Goal: Information Seeking & Learning: Learn about a topic

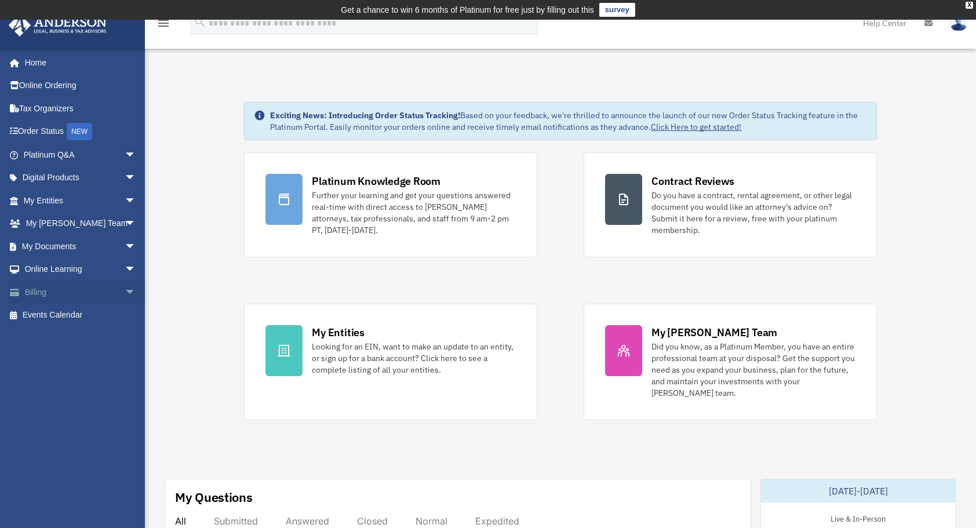
click at [125, 293] on span "arrow_drop_down" at bounding box center [136, 293] width 23 height 24
click at [125, 247] on span "arrow_drop_down" at bounding box center [136, 247] width 23 height 24
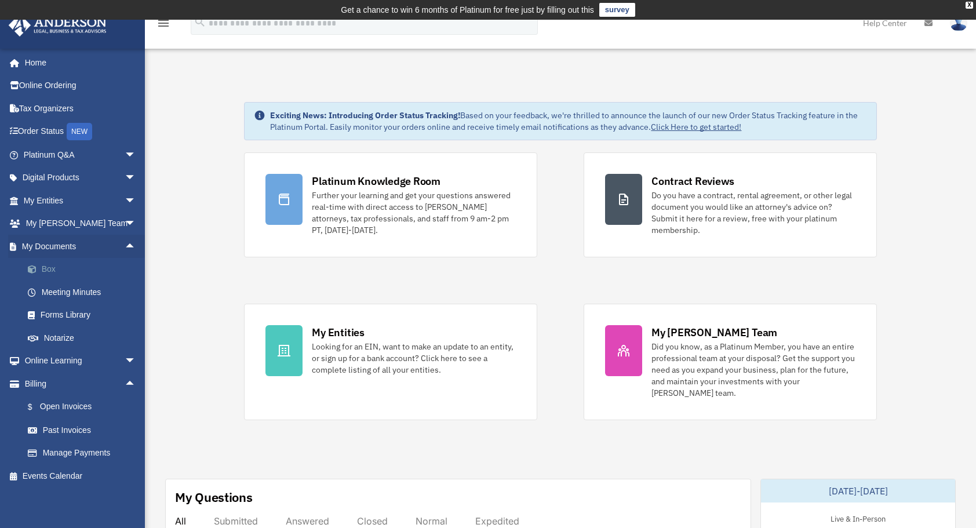
click at [59, 267] on link "Box" at bounding box center [84, 269] width 137 height 23
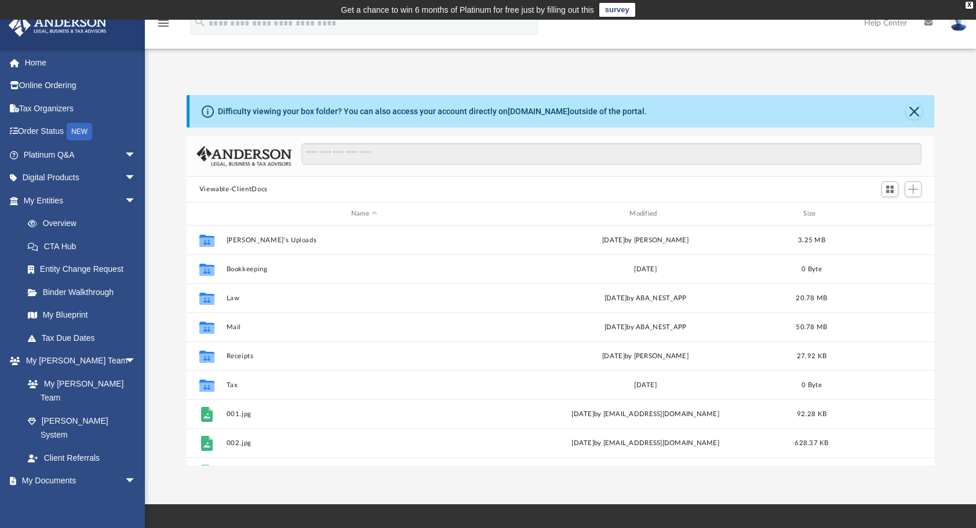
scroll to position [255, 739]
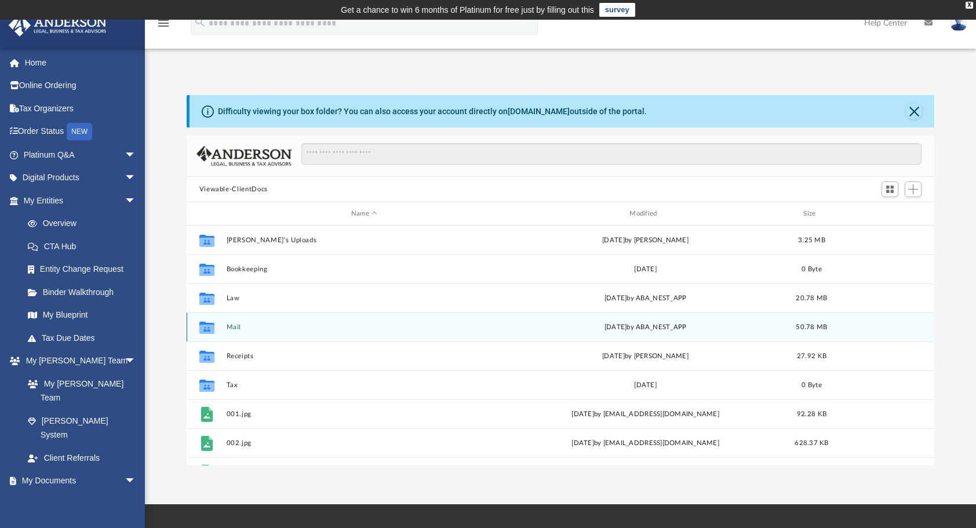
click at [230, 326] on button "Mail" at bounding box center [364, 327] width 276 height 8
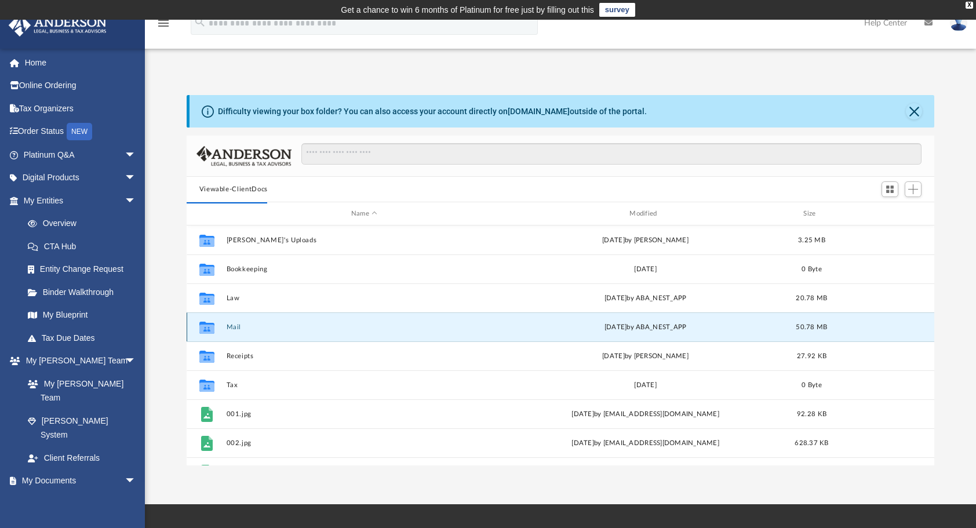
click at [209, 329] on icon "grid" at bounding box center [206, 327] width 15 height 12
click at [209, 326] on g "grid" at bounding box center [206, 327] width 15 height 12
click at [209, 326] on icon "grid" at bounding box center [206, 327] width 15 height 12
drag, startPoint x: 209, startPoint y: 326, endPoint x: 232, endPoint y: 325, distance: 23.3
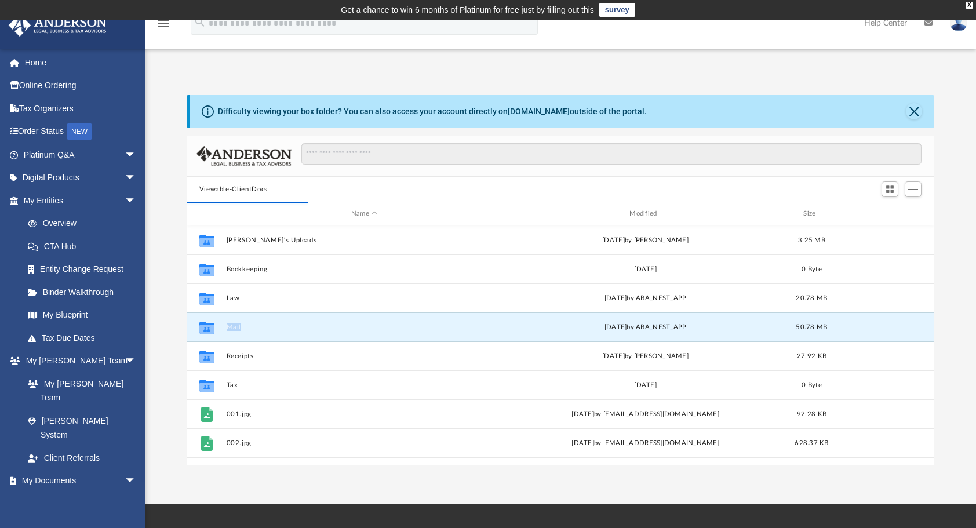
click at [232, 325] on button "Mail" at bounding box center [364, 327] width 276 height 8
click at [645, 326] on div "[DATE] by ABA_NEST_APP" at bounding box center [645, 327] width 276 height 10
click at [642, 329] on div "[DATE] by ABA_NEST_APP" at bounding box center [645, 327] width 276 height 10
drag, startPoint x: 664, startPoint y: 322, endPoint x: 631, endPoint y: 328, distance: 33.0
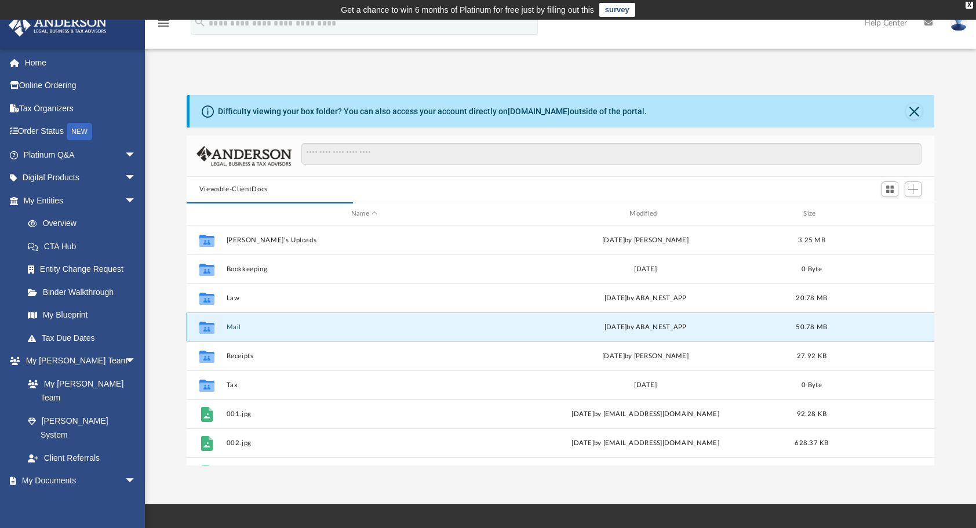
click at [631, 328] on div "[DATE] by ABA_NEST_APP" at bounding box center [645, 327] width 276 height 10
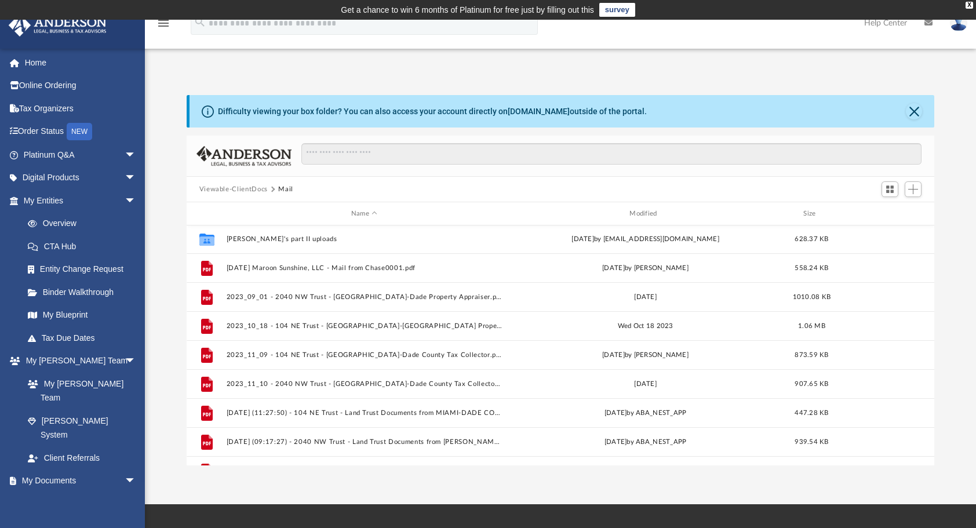
scroll to position [0, 0]
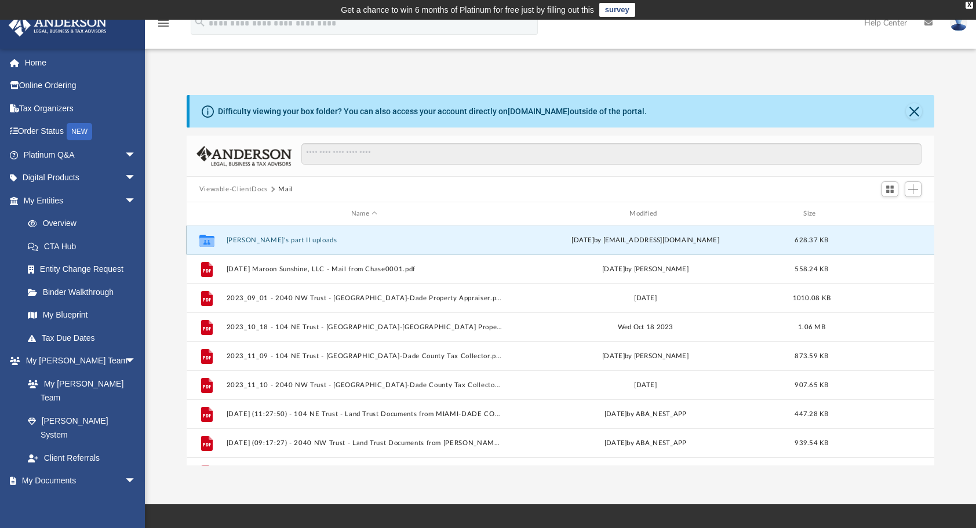
click at [250, 240] on button "[PERSON_NAME]'s part II uploads" at bounding box center [364, 241] width 276 height 8
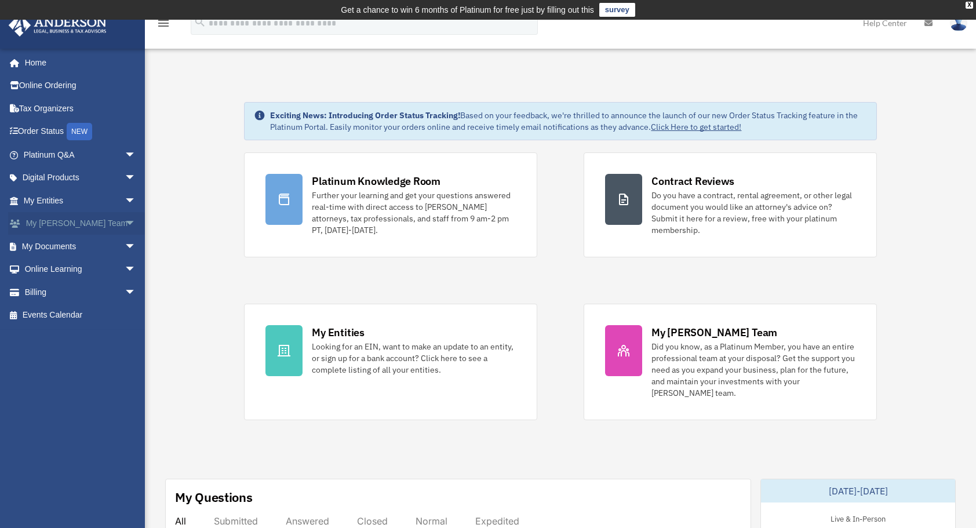
click at [125, 224] on span "arrow_drop_down" at bounding box center [136, 224] width 23 height 24
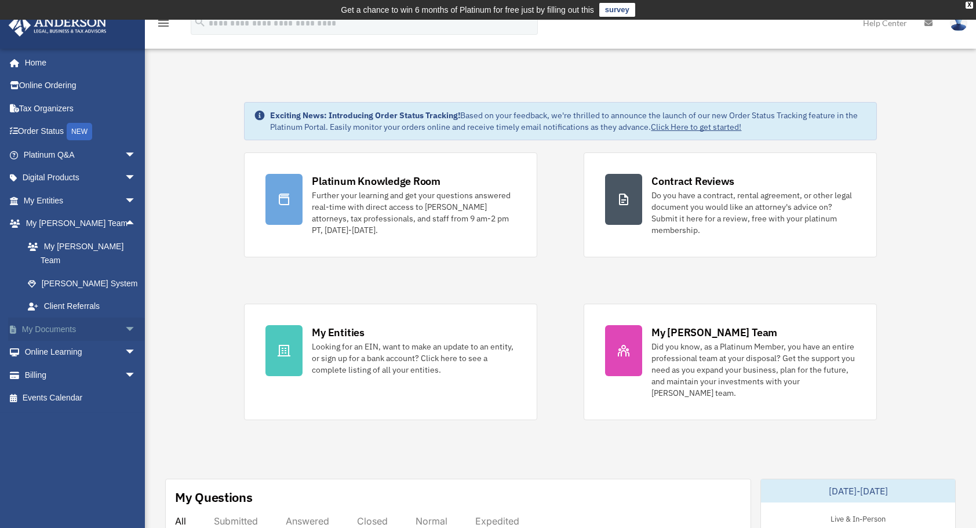
click at [125, 318] on span "arrow_drop_down" at bounding box center [136, 330] width 23 height 24
click at [54, 341] on link "Box" at bounding box center [84, 352] width 137 height 23
click at [48, 341] on link "Box" at bounding box center [84, 352] width 137 height 23
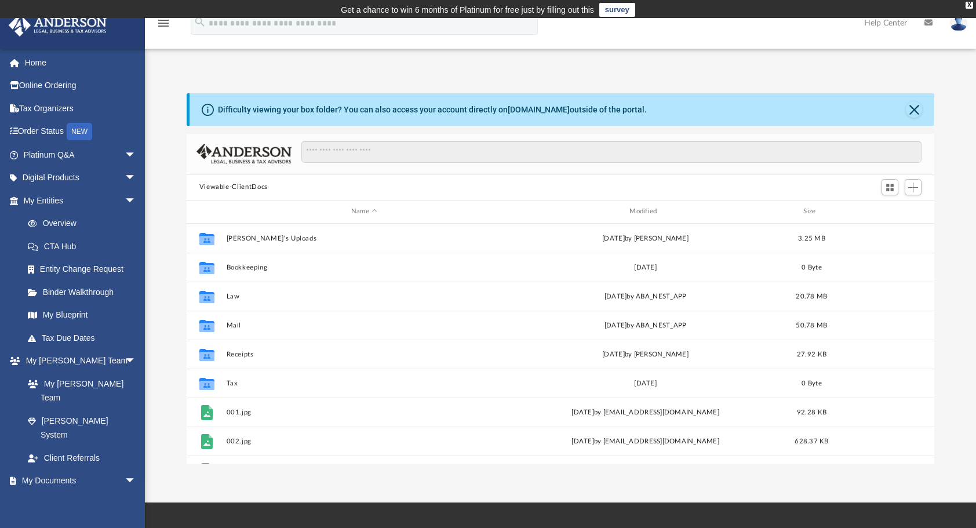
scroll to position [255, 739]
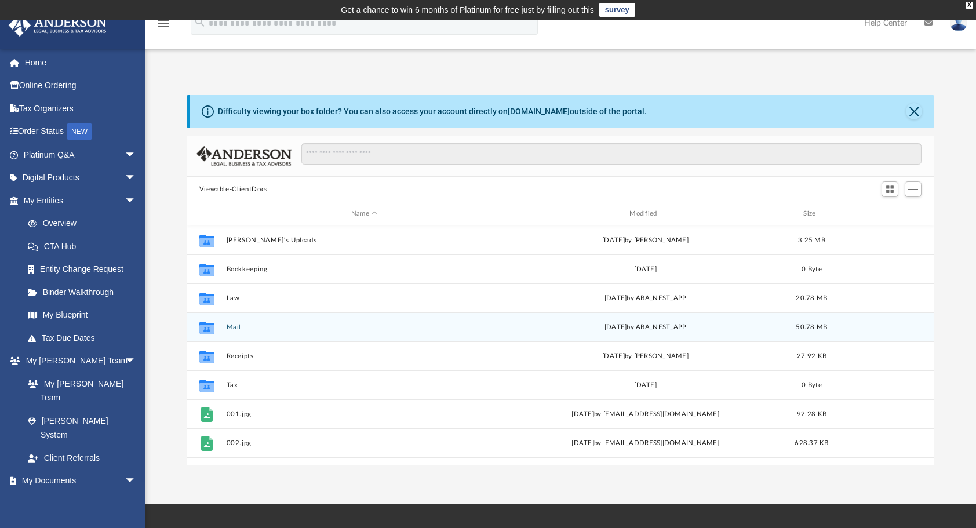
click at [205, 329] on icon "grid" at bounding box center [206, 327] width 15 height 12
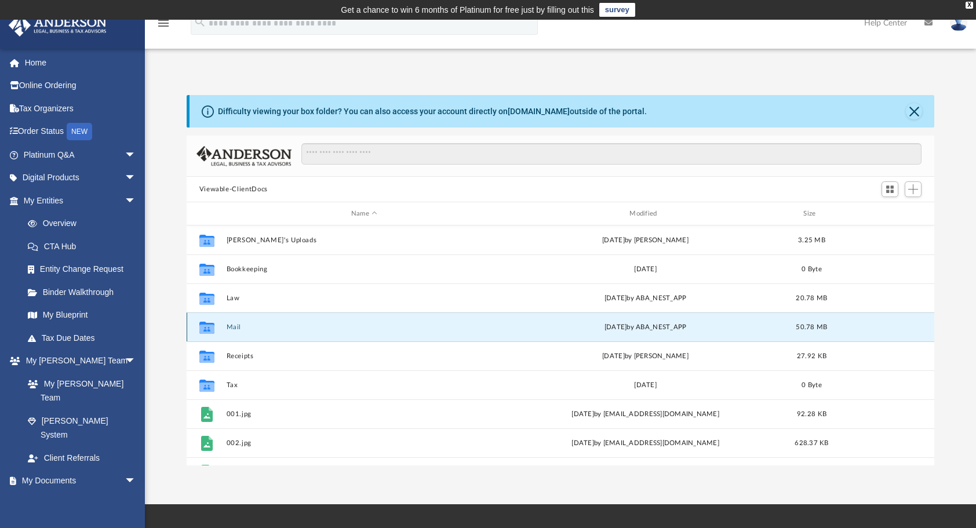
click at [209, 328] on icon "grid" at bounding box center [206, 328] width 15 height 9
click at [647, 328] on div "[DATE] by ABA_NEST_APP" at bounding box center [645, 327] width 276 height 10
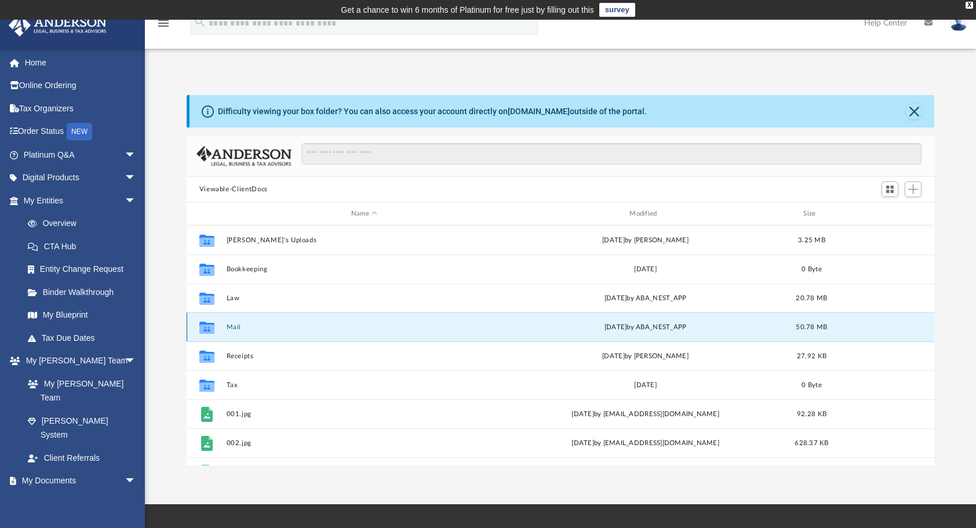
click at [208, 327] on icon "grid" at bounding box center [206, 328] width 15 height 9
drag, startPoint x: 208, startPoint y: 327, endPoint x: 228, endPoint y: 326, distance: 20.9
click at [228, 326] on button "Mail" at bounding box center [364, 327] width 276 height 8
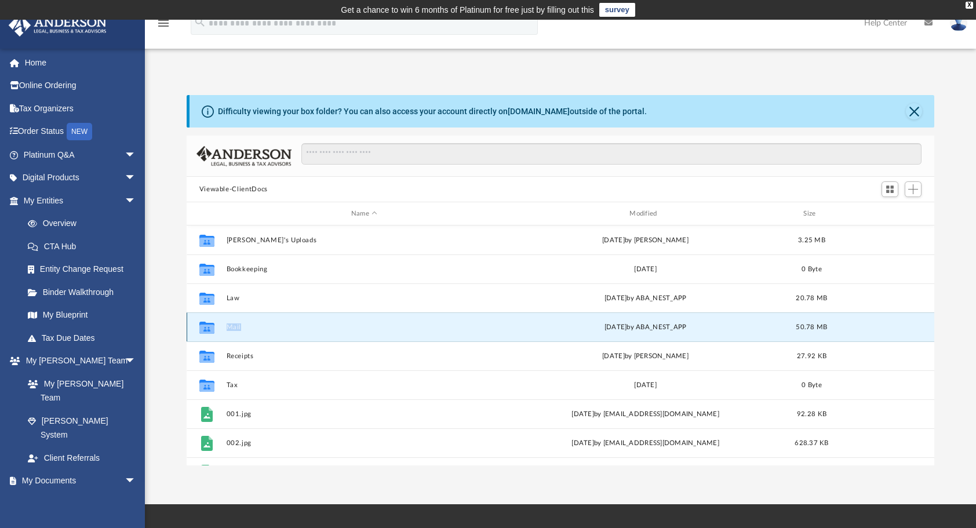
click at [228, 326] on button "Mail" at bounding box center [364, 327] width 276 height 8
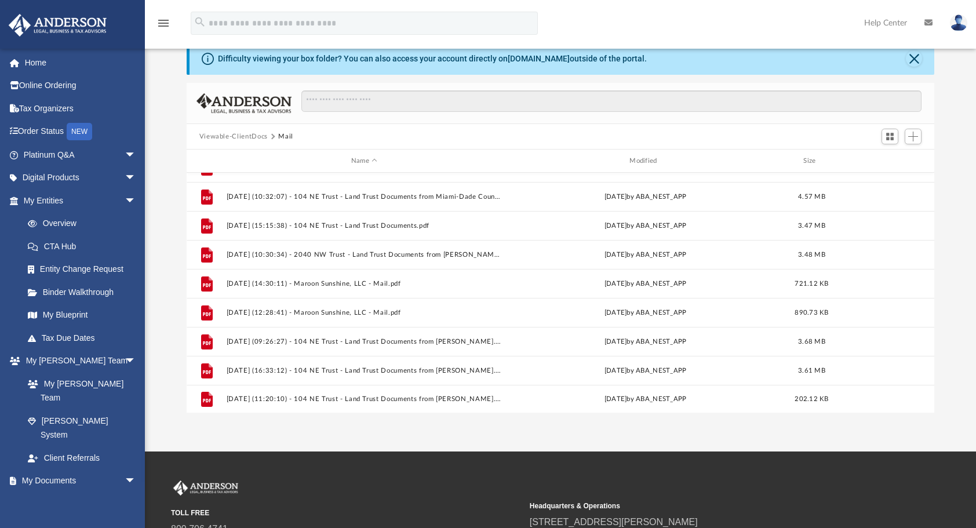
scroll to position [58, 0]
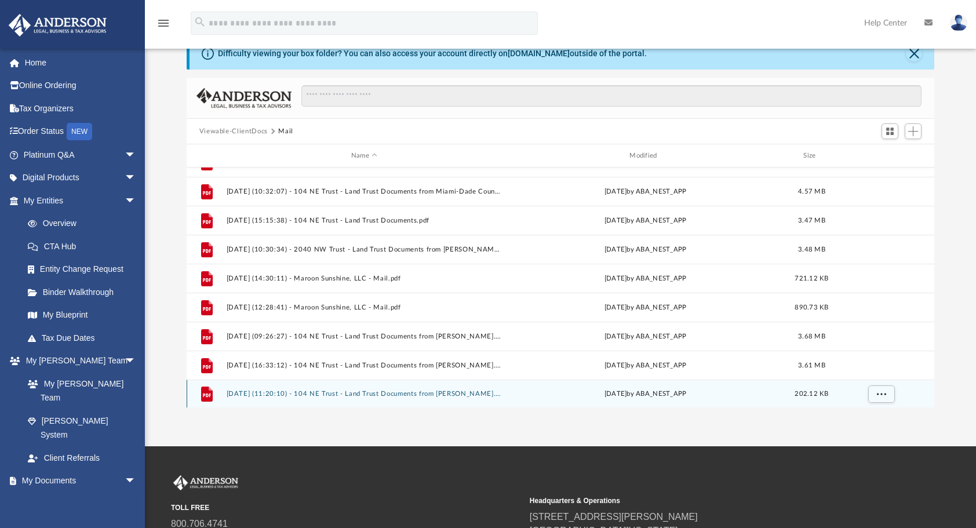
click at [206, 392] on icon "grid" at bounding box center [207, 394] width 12 height 15
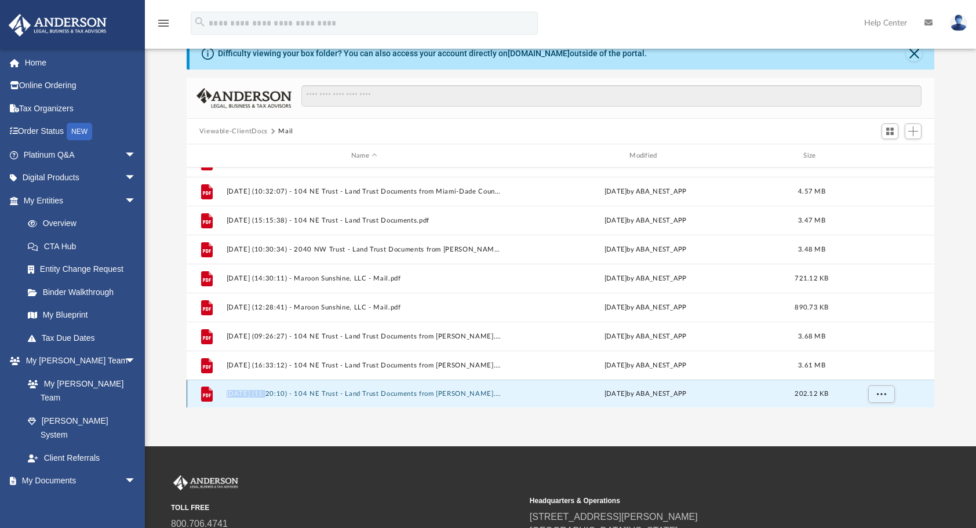
click at [206, 392] on icon "grid" at bounding box center [207, 394] width 12 height 15
click at [333, 392] on button "[DATE] (11:20:10) - 104 NE Trust - Land Trust Documents from [PERSON_NAME].pdf" at bounding box center [364, 394] width 276 height 8
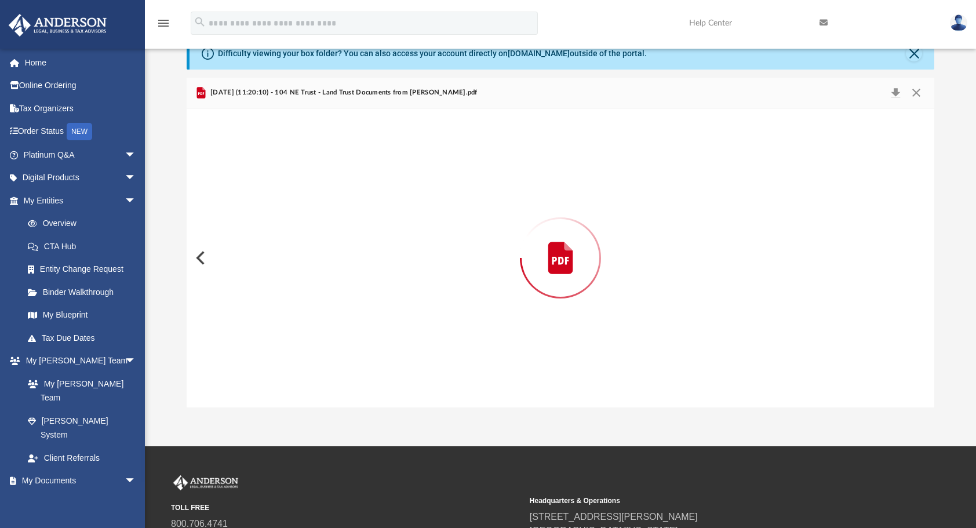
click at [333, 392] on div "Preview" at bounding box center [561, 257] width 748 height 299
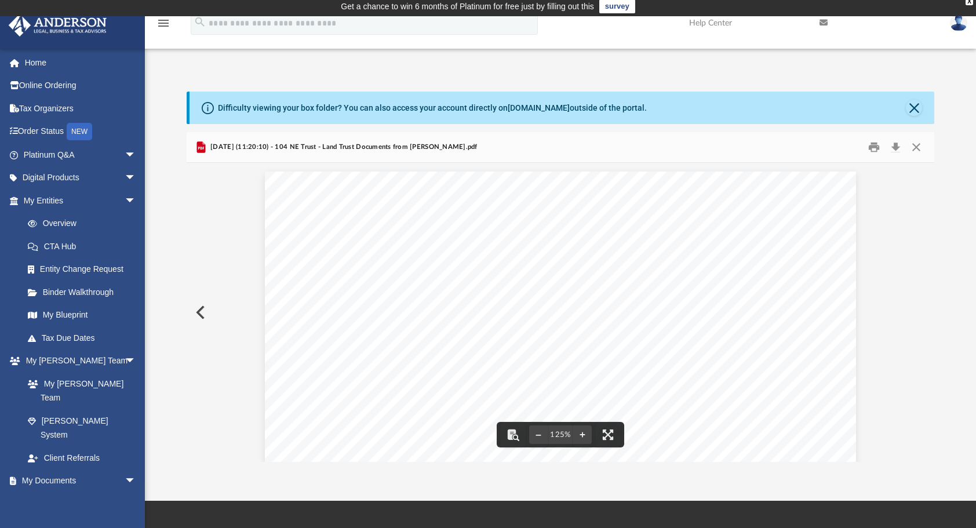
scroll to position [0, 0]
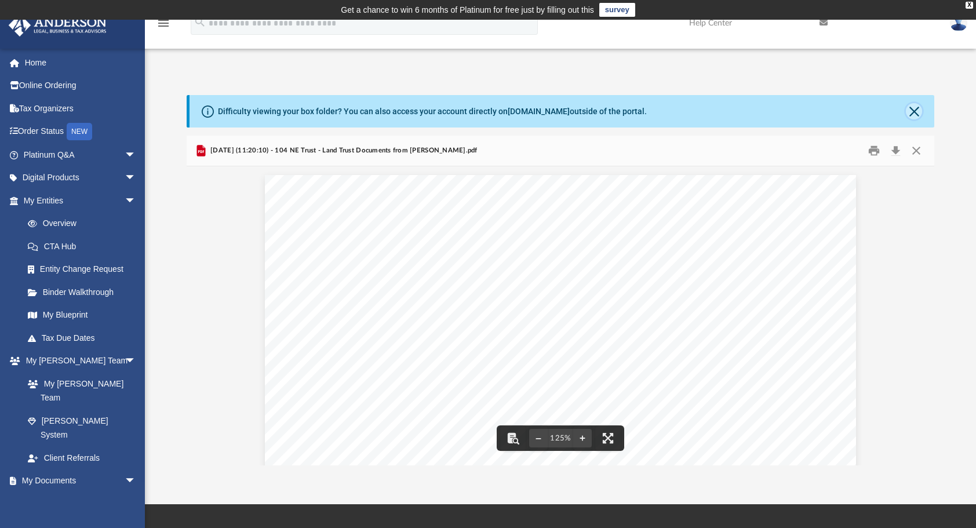
click at [917, 108] on button "Close" at bounding box center [914, 111] width 16 height 16
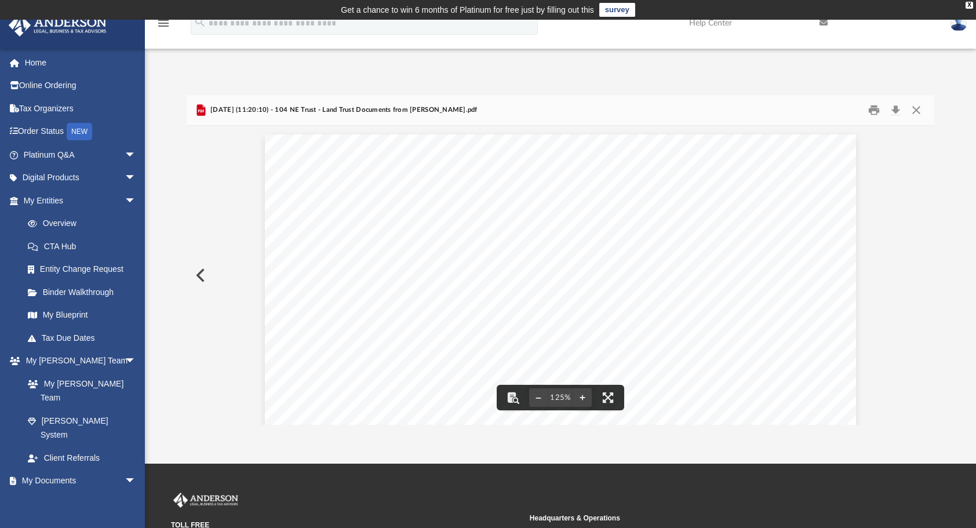
click at [200, 273] on button "Preview" at bounding box center [200, 275] width 26 height 32
click at [918, 109] on button "Close" at bounding box center [916, 110] width 21 height 18
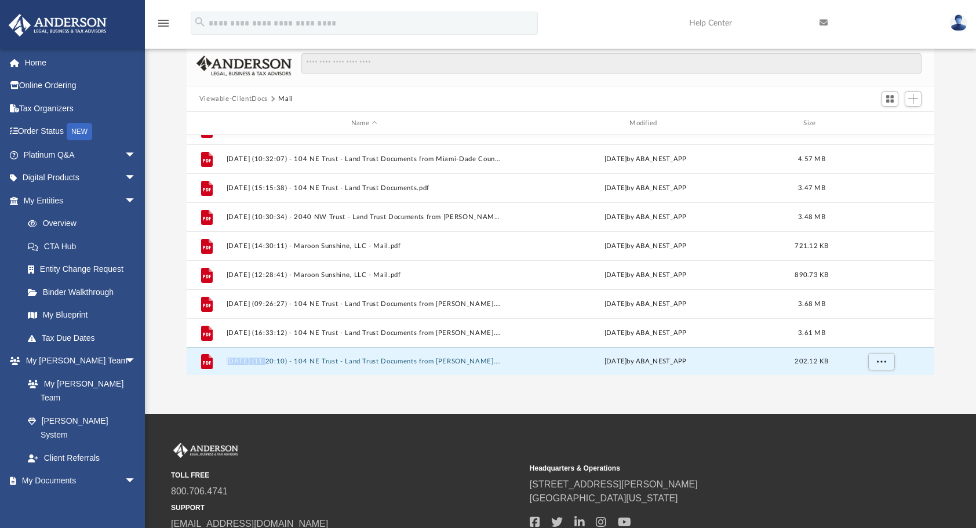
scroll to position [58, 0]
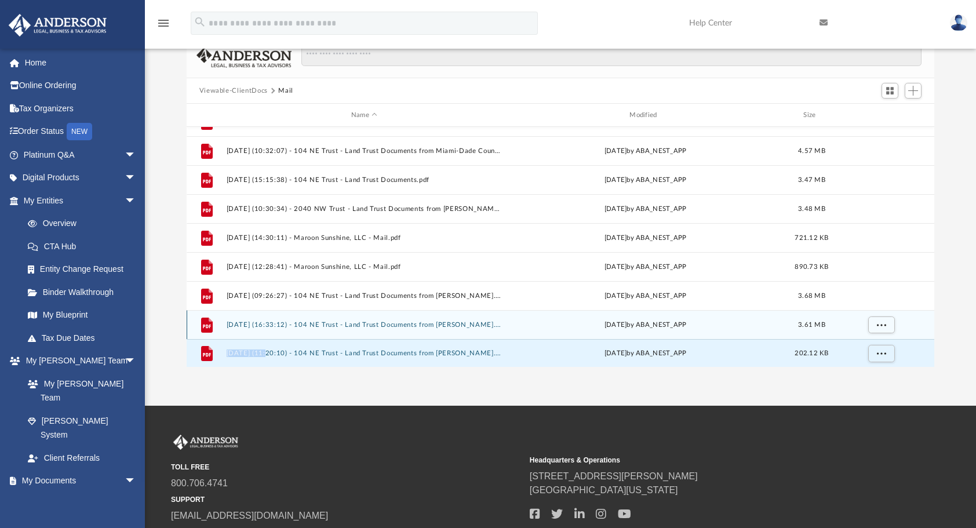
click at [337, 322] on button "[DATE] (16:33:12) - 104 NE Trust - Land Trust Documents from [PERSON_NAME].pdf" at bounding box center [364, 325] width 276 height 8
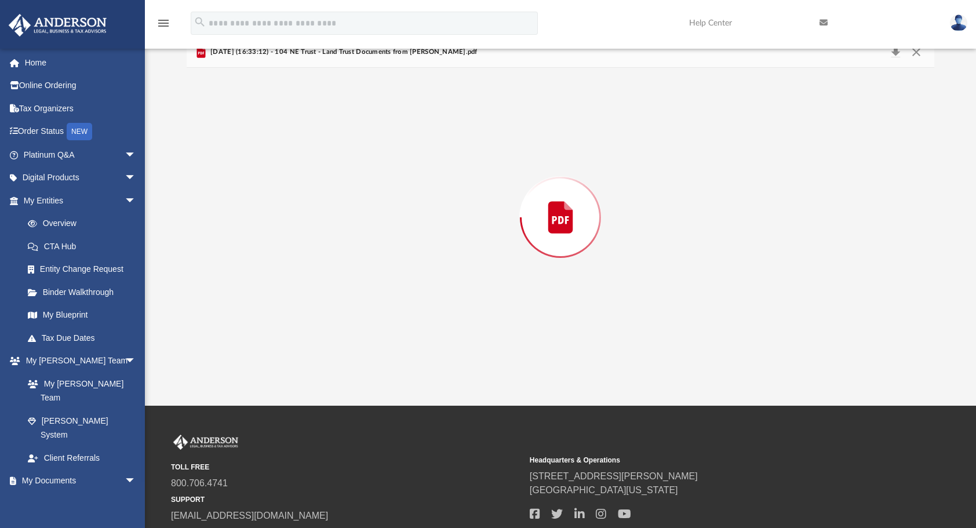
click at [337, 323] on div "Preview" at bounding box center [561, 217] width 748 height 299
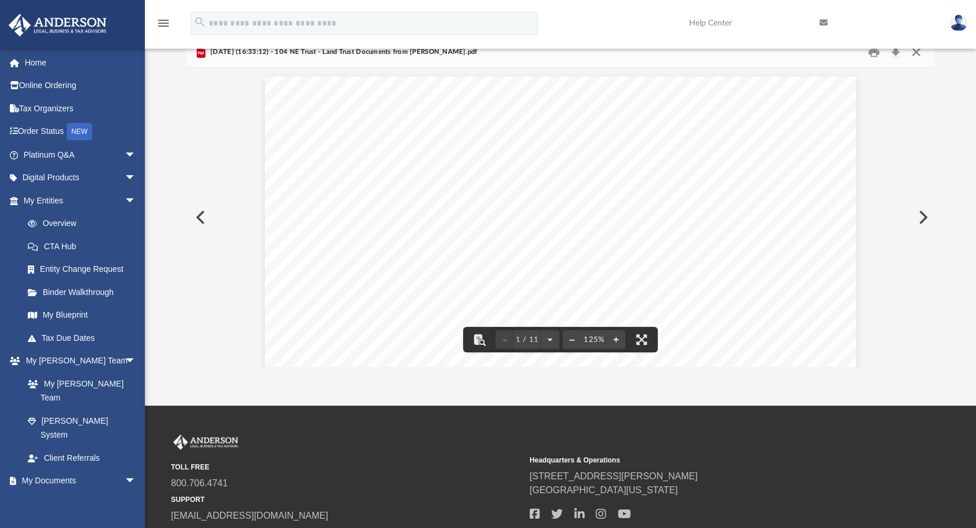
click at [915, 52] on button "Close" at bounding box center [916, 52] width 21 height 18
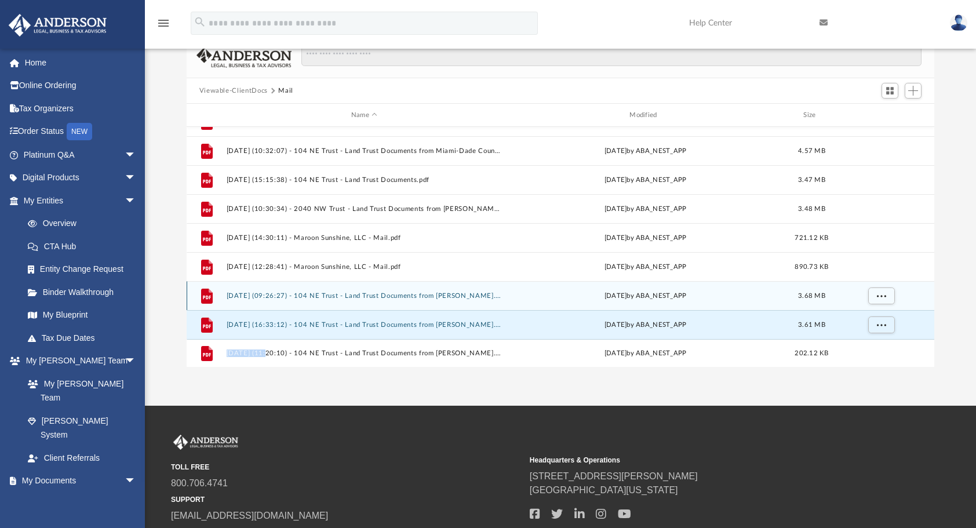
click at [298, 295] on button "[DATE] (09:26:27) - 104 NE Trust - Land Trust Documents from [PERSON_NAME].pdf" at bounding box center [364, 296] width 276 height 8
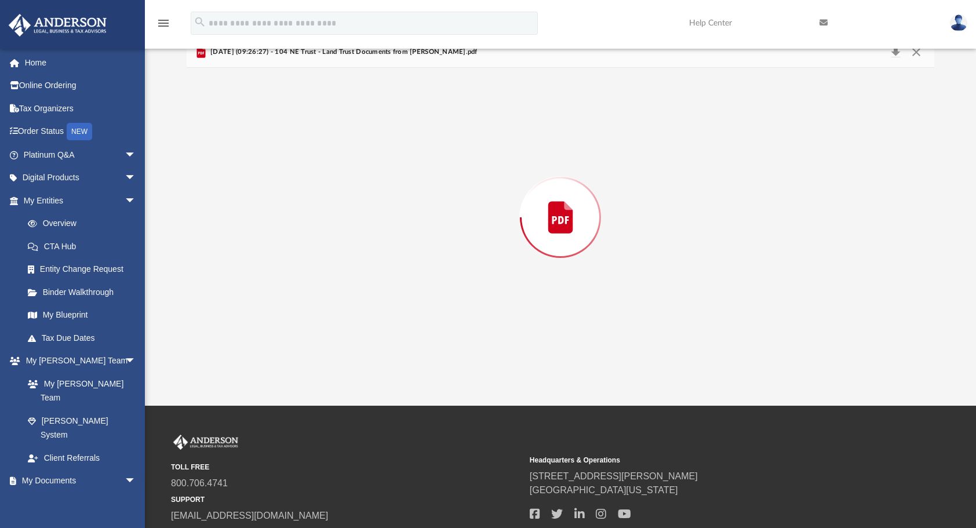
click at [298, 295] on div "Preview" at bounding box center [561, 217] width 748 height 299
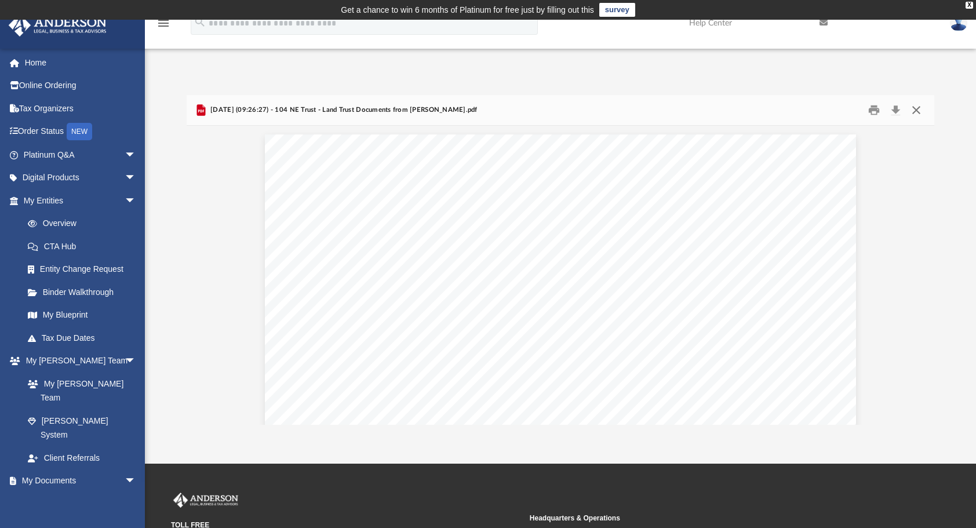
click at [915, 107] on button "Close" at bounding box center [916, 110] width 21 height 18
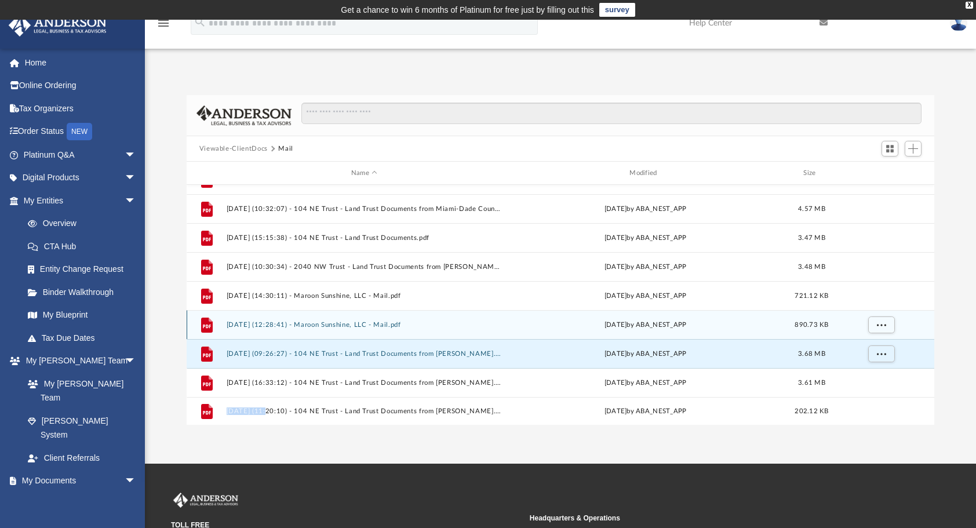
click at [346, 327] on button "[DATE] (12:28:41) - Maroon Sunshine, LLC - Mail.pdf" at bounding box center [364, 325] width 276 height 8
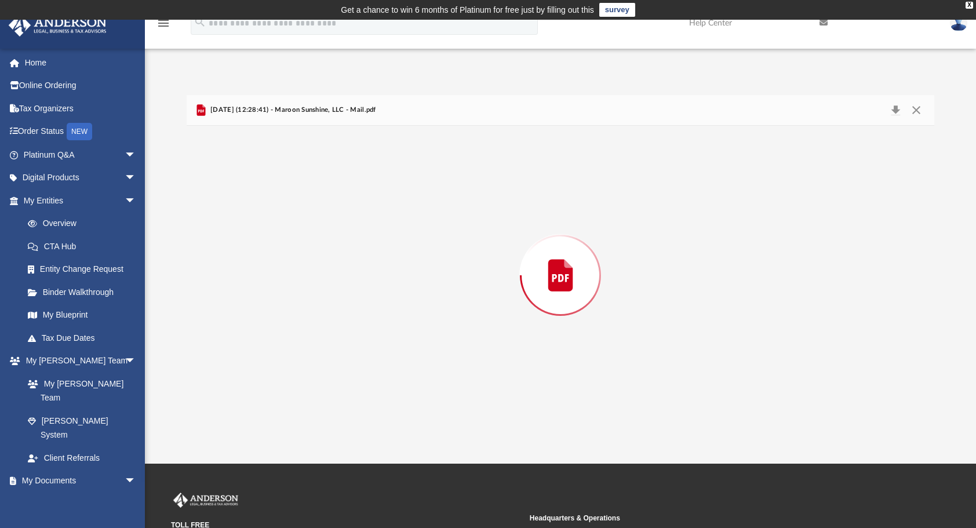
click at [346, 327] on div "Preview" at bounding box center [561, 275] width 748 height 299
click at [915, 110] on button "Close" at bounding box center [916, 110] width 21 height 18
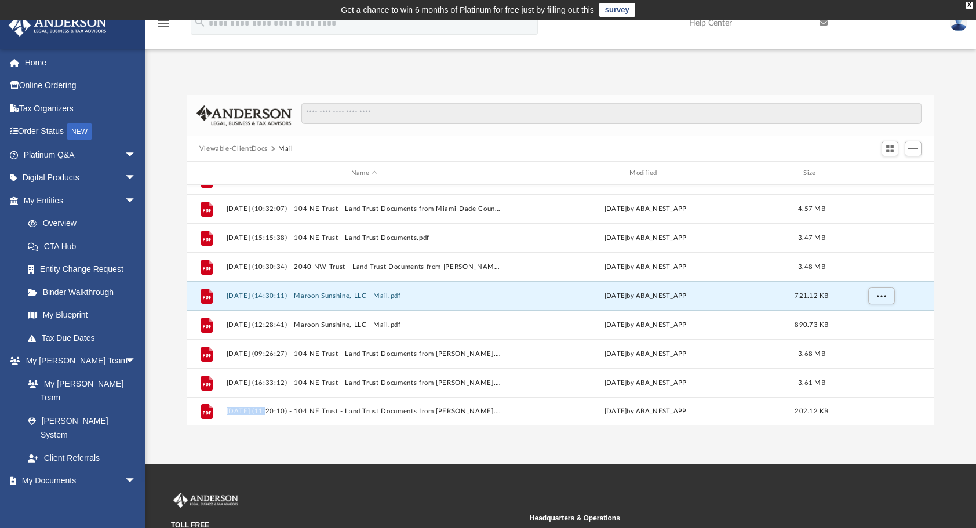
click at [340, 297] on button "[DATE] (14:30:11) - Maroon Sunshine, LLC - Mail.pdf" at bounding box center [364, 296] width 276 height 8
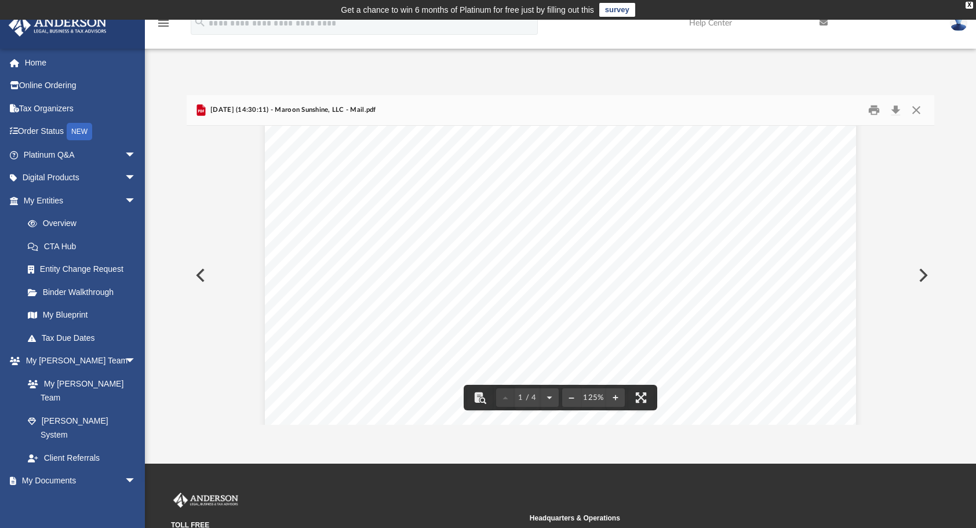
scroll to position [406, 0]
click at [918, 112] on button "Close" at bounding box center [916, 110] width 21 height 18
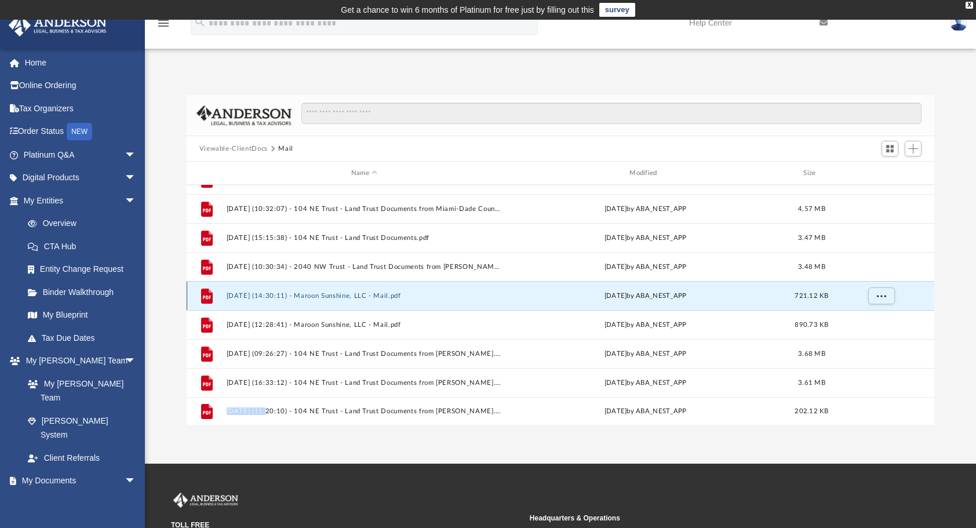
click at [306, 297] on button "[DATE] (14:30:11) - Maroon Sunshine, LLC - Mail.pdf" at bounding box center [364, 296] width 276 height 8
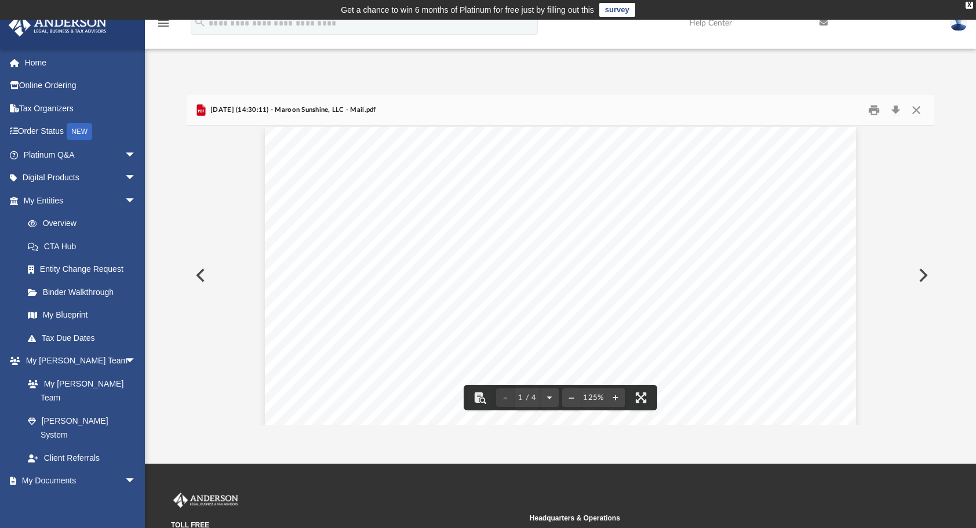
scroll to position [0, 0]
click at [917, 112] on button "Close" at bounding box center [916, 110] width 21 height 18
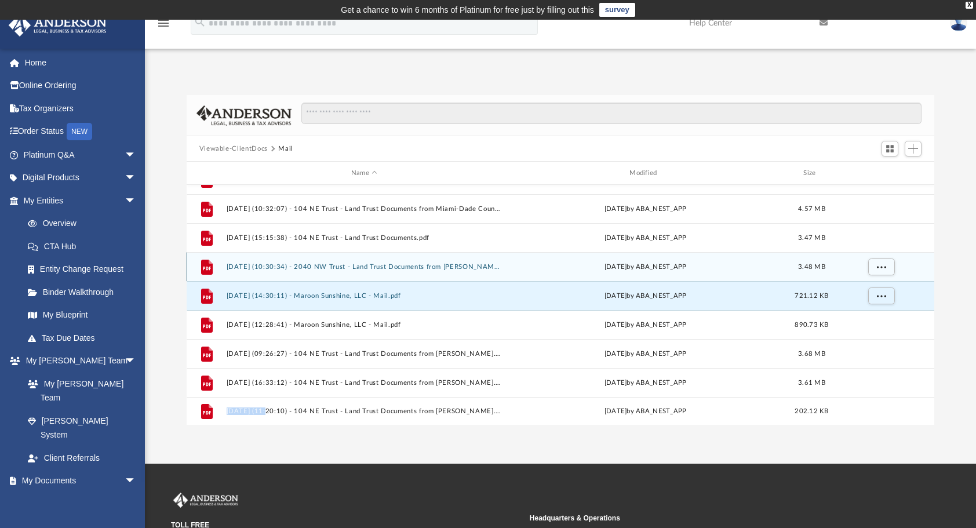
click at [300, 265] on button "[DATE] (10:30:34) - 2040 NW Trust - Land Trust Documents from [PERSON_NAME].pdf" at bounding box center [364, 267] width 276 height 8
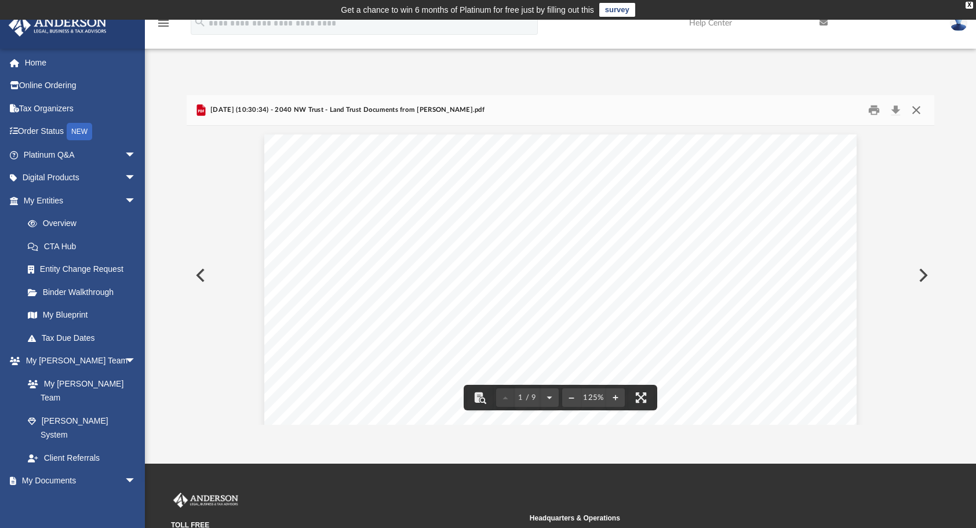
click at [915, 111] on button "Close" at bounding box center [916, 110] width 21 height 18
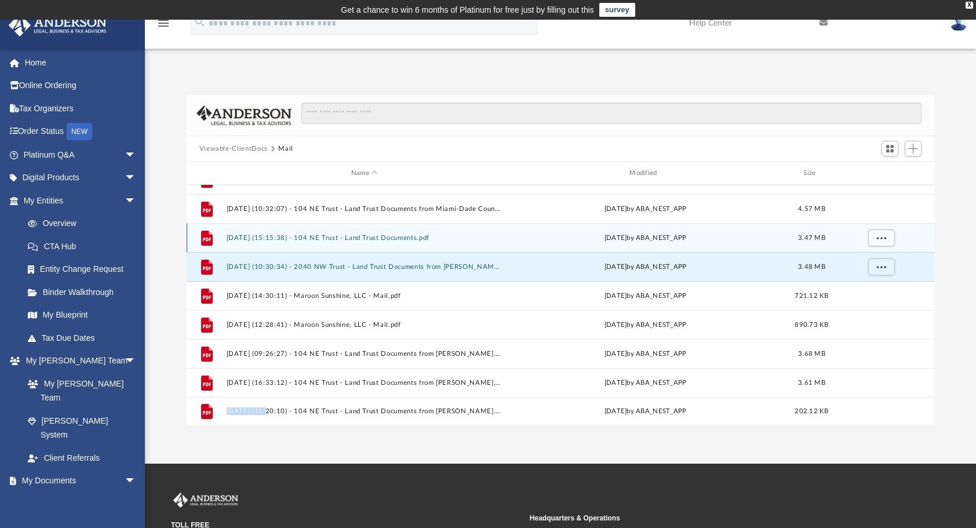
click at [312, 235] on button "[DATE] (15:15:38) - 104 NE Trust - Land Trust Documents.pdf" at bounding box center [364, 238] width 276 height 8
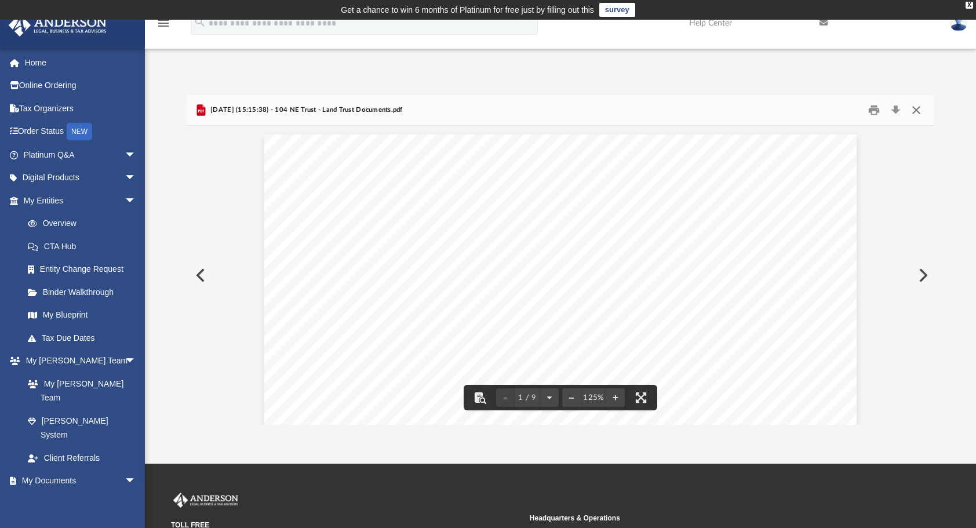
click at [917, 106] on button "Close" at bounding box center [916, 110] width 21 height 18
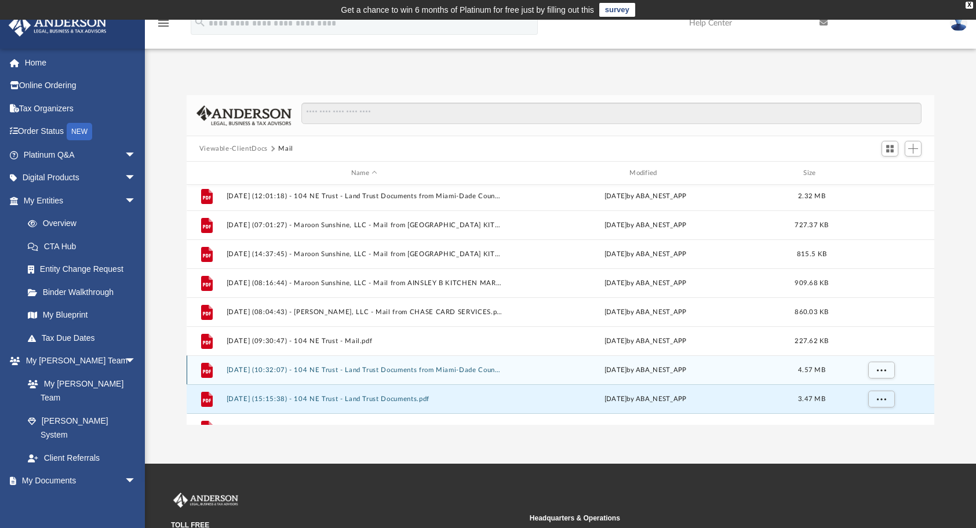
scroll to position [773, 0]
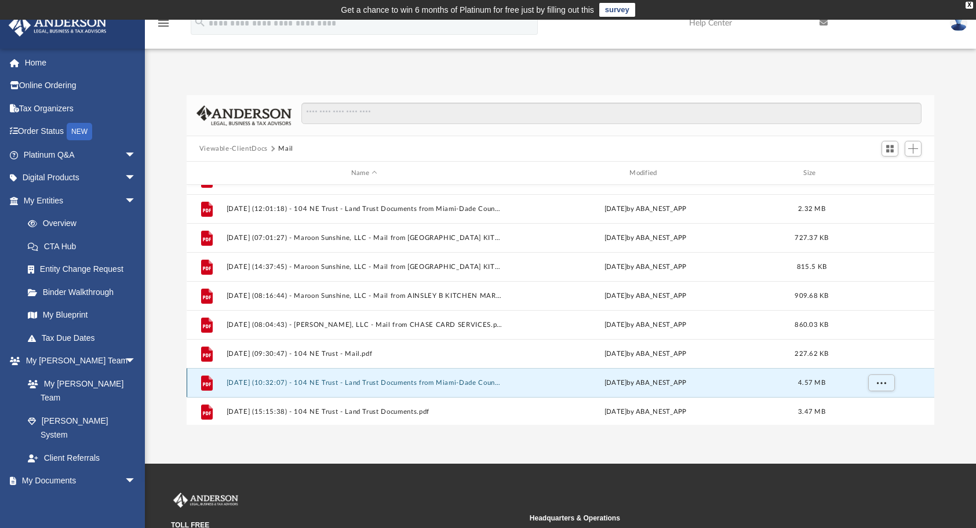
click at [484, 384] on button "[DATE] (10:32:07) - 104 NE Trust - Land Trust Documents from Miami-Dade County …" at bounding box center [364, 383] width 276 height 8
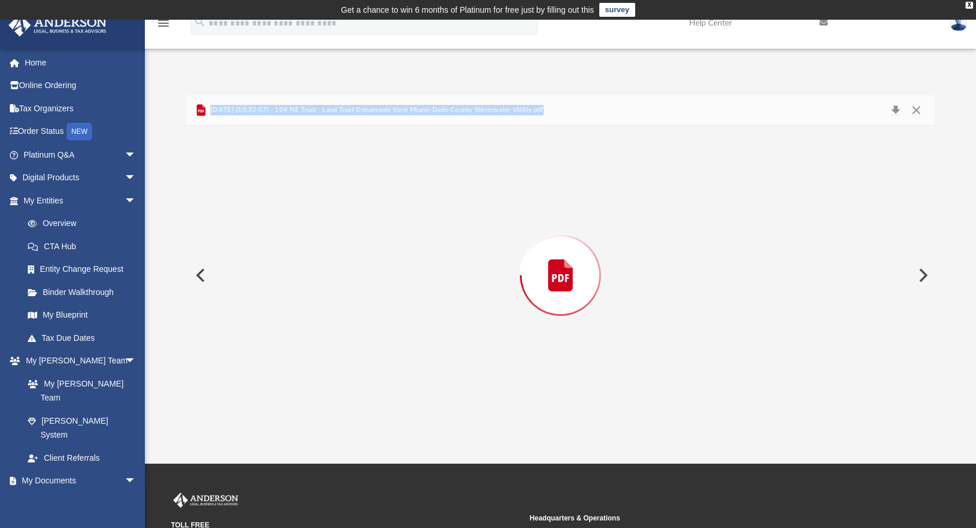
click at [484, 384] on div "Preview" at bounding box center [561, 275] width 748 height 299
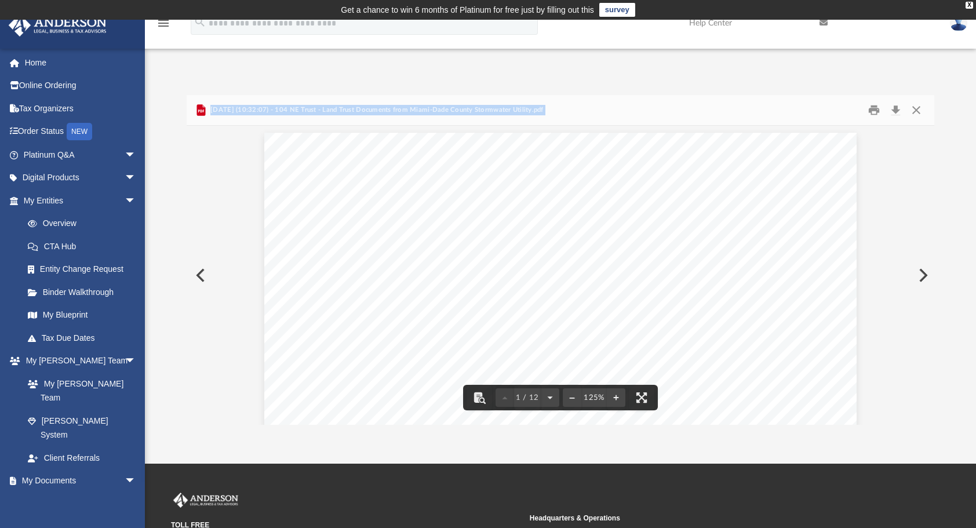
scroll to position [0, 0]
click at [919, 110] on button "Close" at bounding box center [916, 110] width 21 height 18
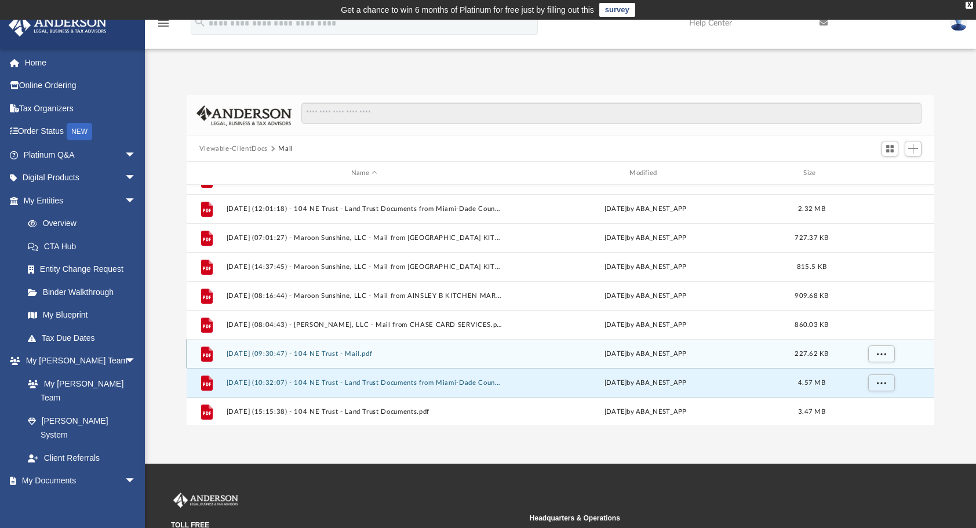
click at [372, 354] on button "[DATE] (09:30:47) - 104 NE Trust - Mail.pdf" at bounding box center [364, 354] width 276 height 8
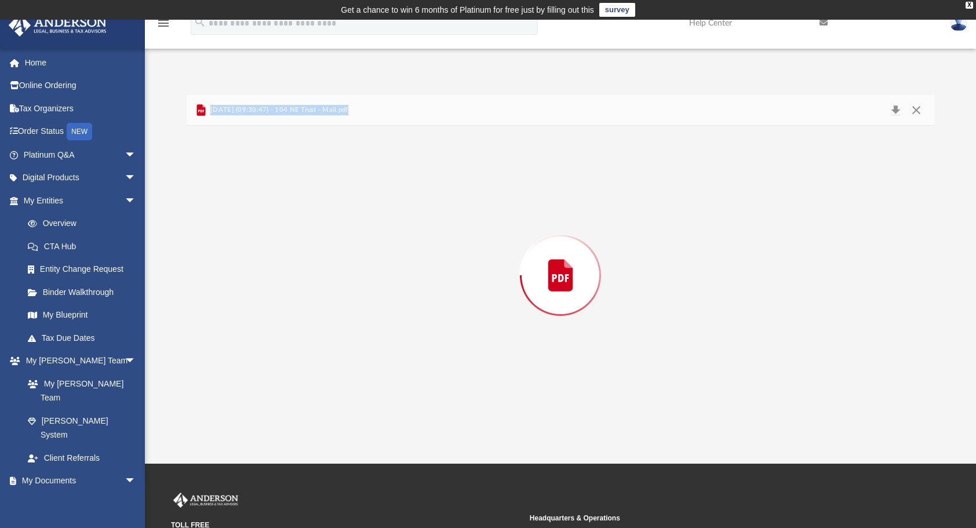
click at [372, 354] on div "Preview" at bounding box center [561, 275] width 748 height 299
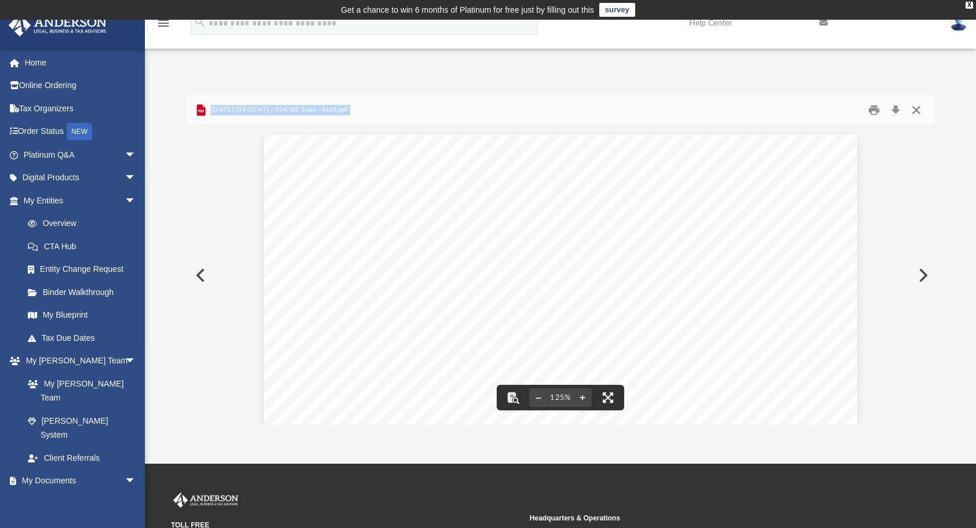
click at [916, 108] on button "Close" at bounding box center [916, 110] width 21 height 18
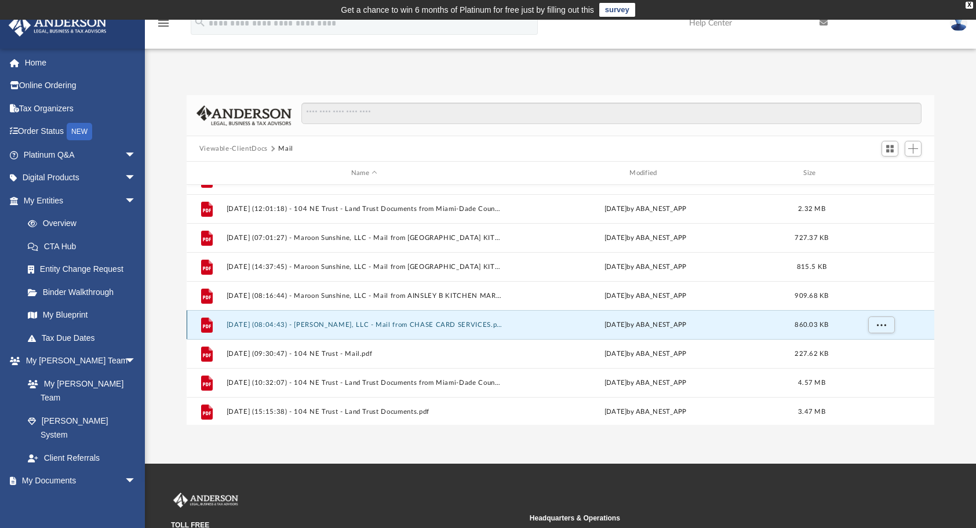
click at [365, 322] on button "[DATE] (08:04:43) - [PERSON_NAME], LLC - Mail from CHASE CARD SERVICES.pdf" at bounding box center [364, 325] width 276 height 8
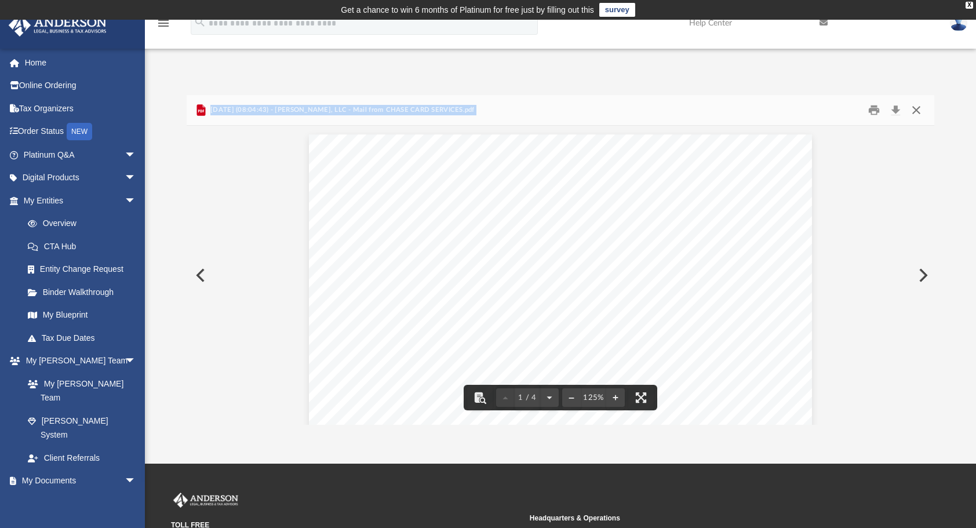
click at [915, 111] on button "Close" at bounding box center [916, 110] width 21 height 18
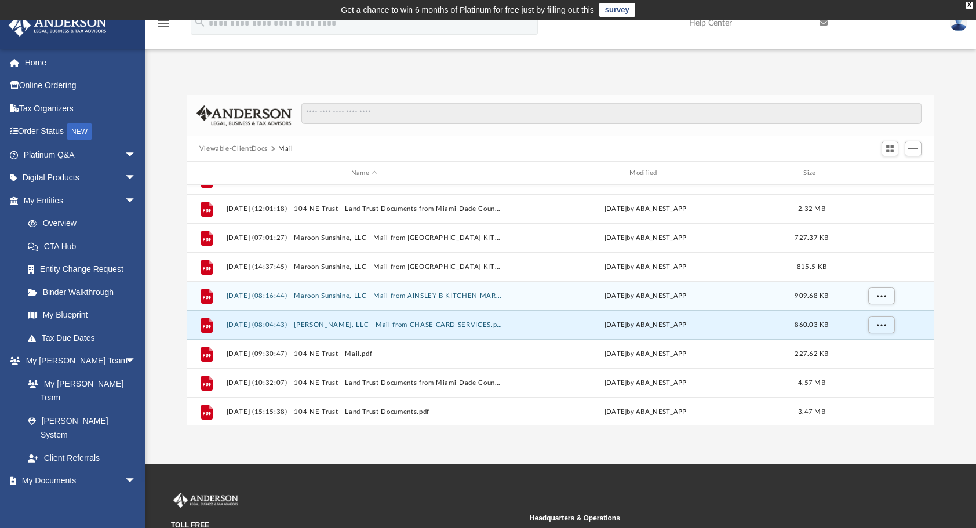
click at [311, 289] on div "File 2025.07.09 (08:16:44) - Maroon Sunshine, LLC - Mail from AINSLEY B KITCHEN…" at bounding box center [561, 295] width 748 height 29
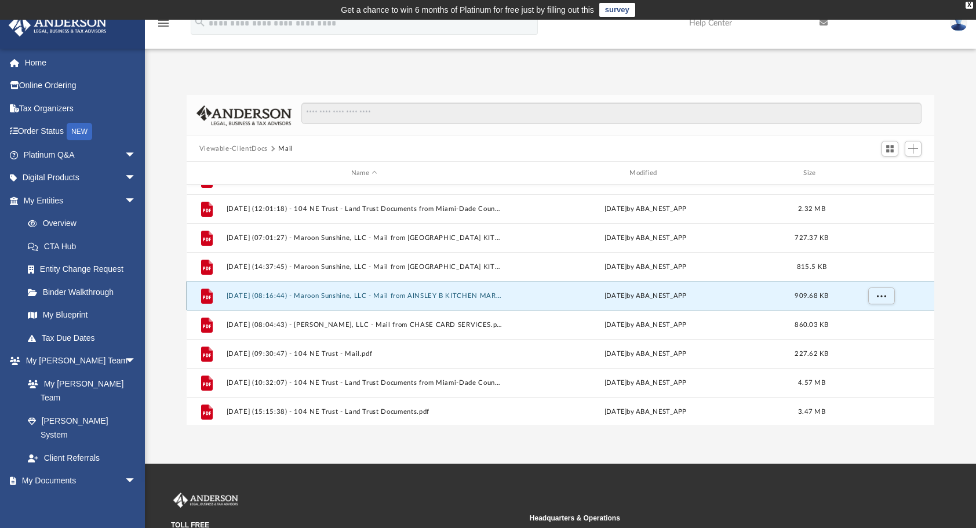
click at [355, 289] on div "File 2025.07.09 (08:16:44) - Maroon Sunshine, LLC - Mail from AINSLEY B KITCHEN…" at bounding box center [561, 295] width 748 height 29
drag, startPoint x: 355, startPoint y: 289, endPoint x: 282, endPoint y: 293, distance: 73.1
click at [282, 293] on button "[DATE] (08:16:44) - Maroon Sunshine, LLC - Mail from AINSLEY B KITCHEN MAROON S…" at bounding box center [364, 296] width 276 height 8
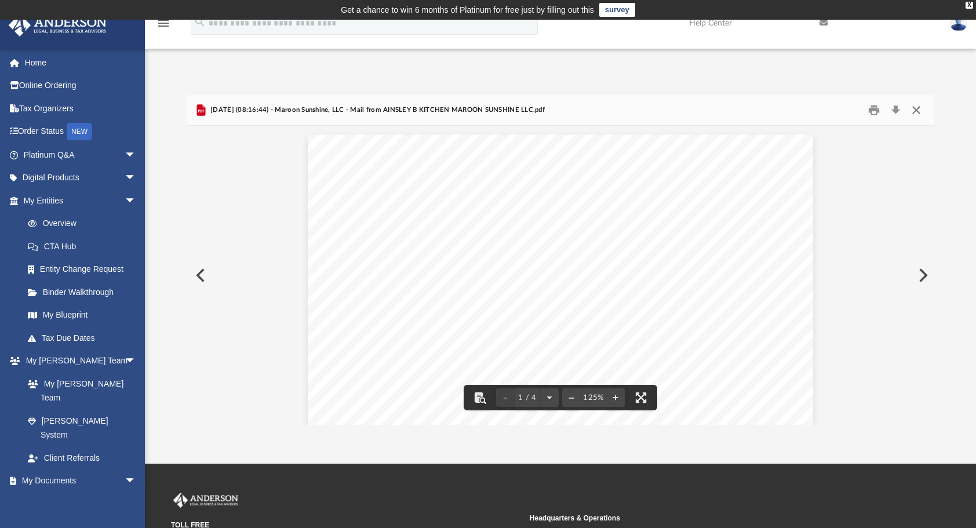
click at [917, 114] on button "Close" at bounding box center [916, 110] width 21 height 18
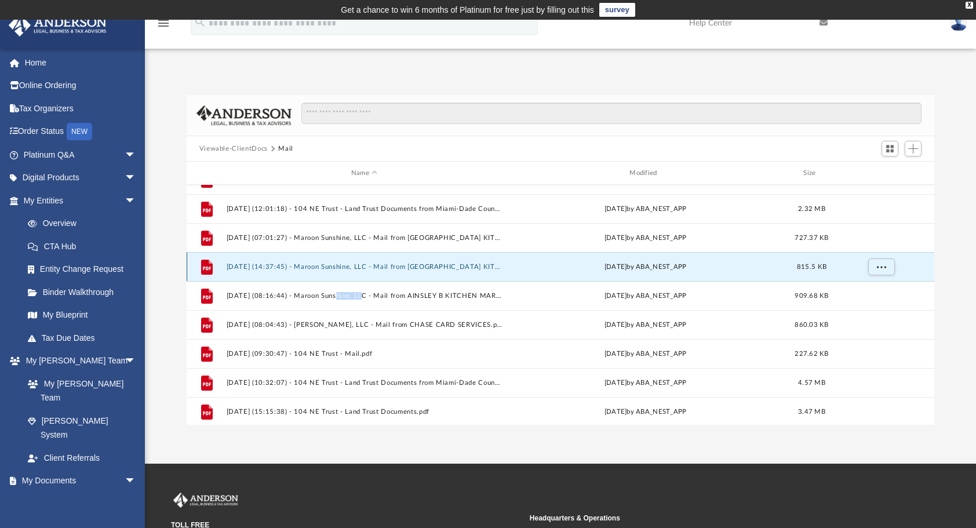
click at [303, 268] on button "[DATE] (14:37:45) - Maroon Sunshine, LLC - Mail from [GEOGRAPHIC_DATA] KITCHEN.…" at bounding box center [364, 267] width 276 height 8
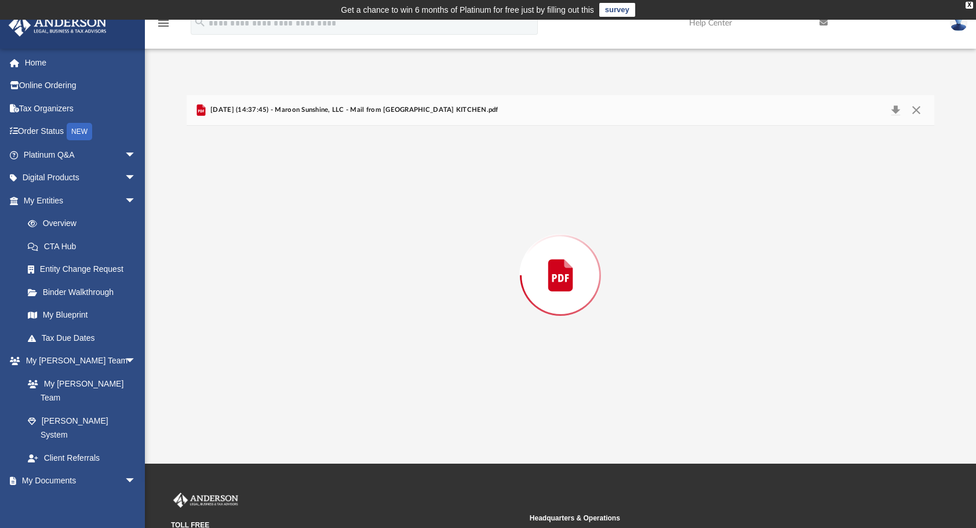
click at [303, 268] on div "Preview" at bounding box center [561, 275] width 748 height 299
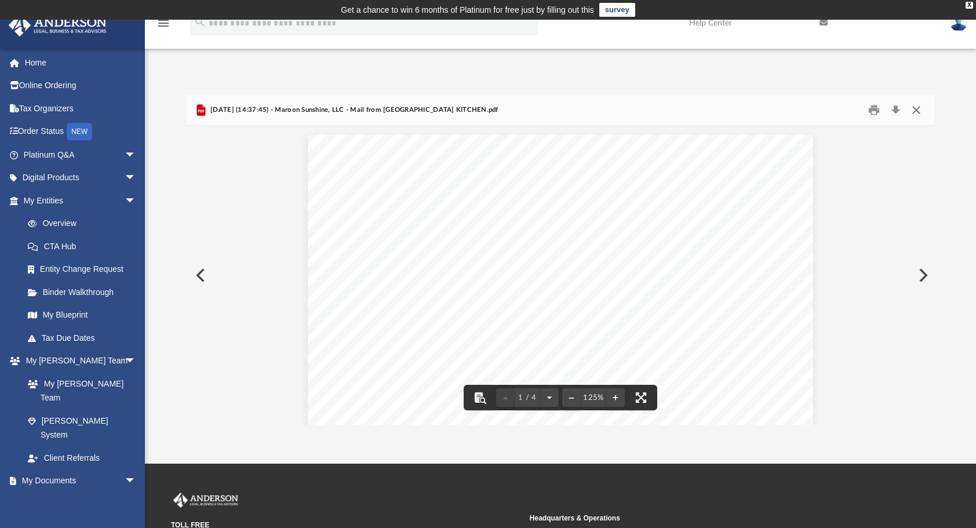
click at [914, 112] on button "Close" at bounding box center [916, 110] width 21 height 18
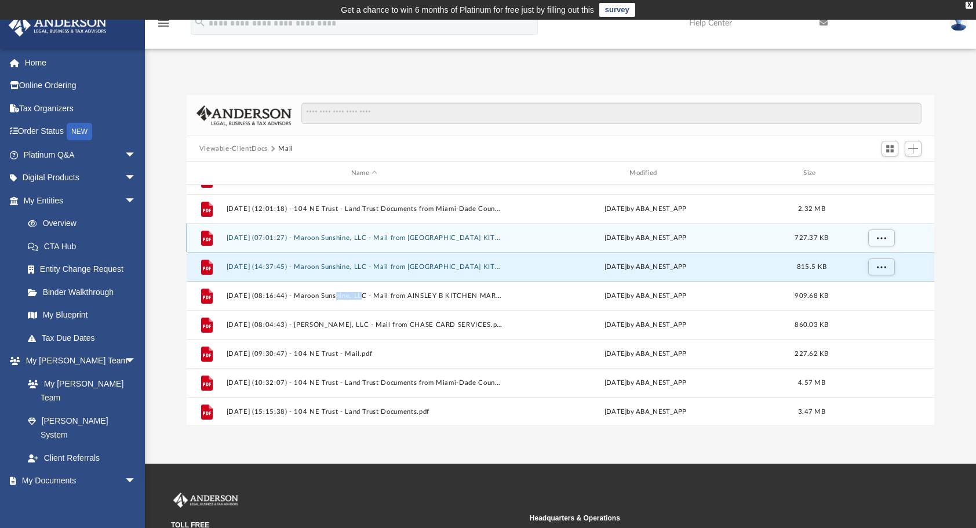
click at [350, 235] on button "[DATE] (07:01:27) - Maroon Sunshine, LLC - Mail from [GEOGRAPHIC_DATA] KITCHEN.…" at bounding box center [364, 238] width 276 height 8
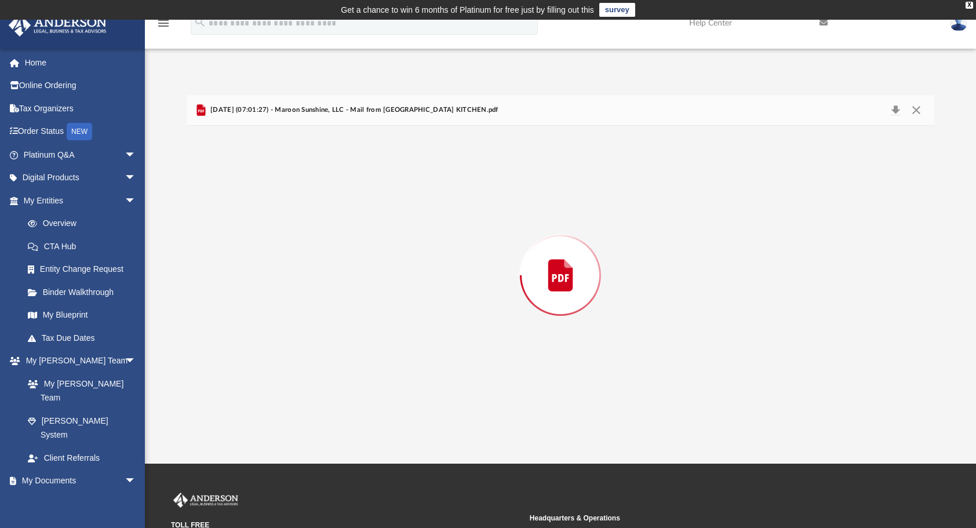
click at [350, 235] on div "Preview" at bounding box center [561, 275] width 748 height 299
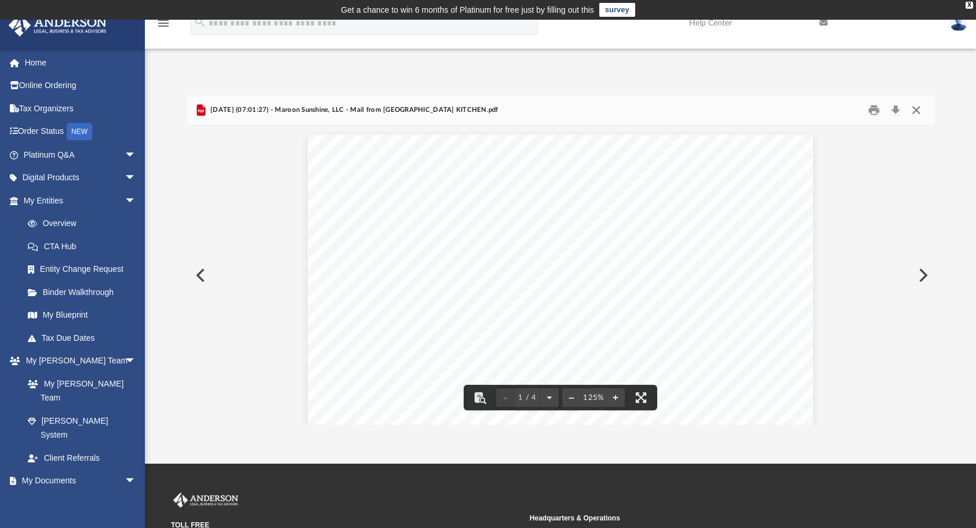
click at [916, 107] on button "Close" at bounding box center [916, 110] width 21 height 18
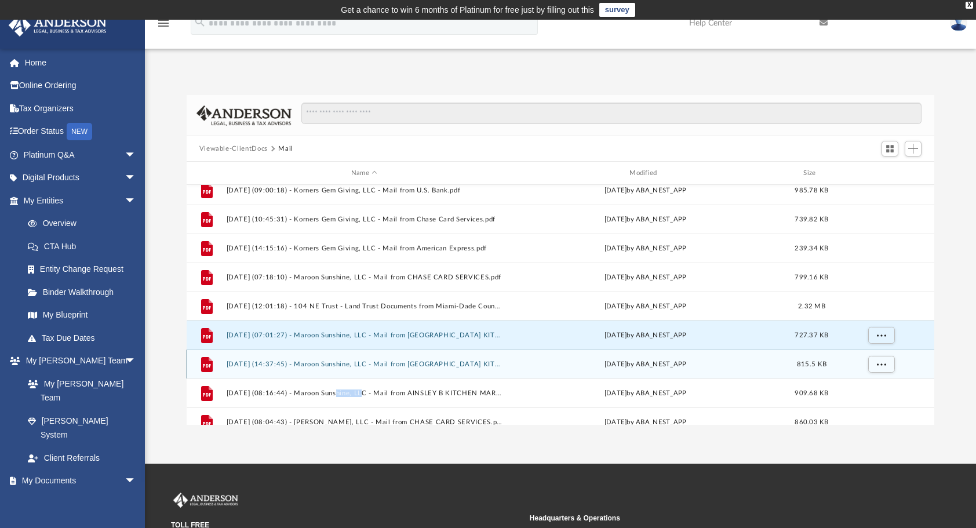
scroll to position [657, 0]
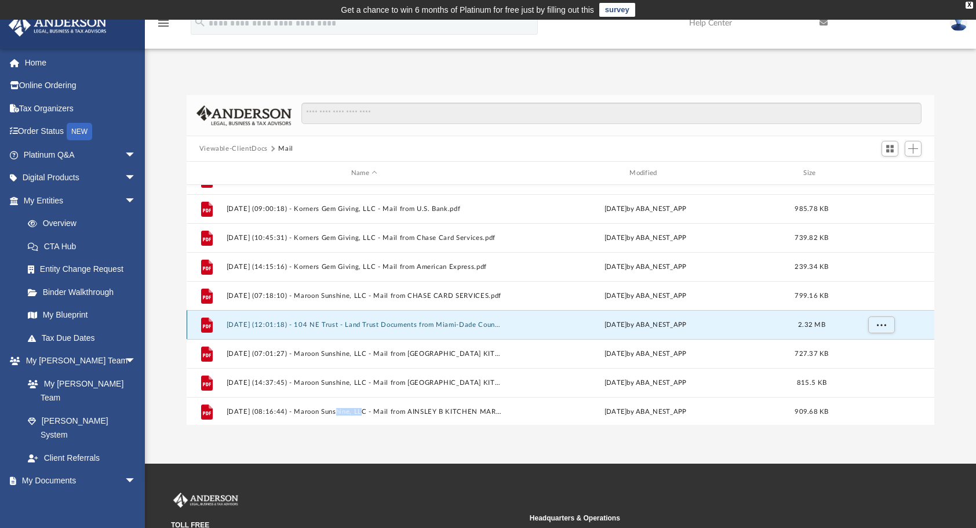
click at [365, 322] on button "[DATE] (12:01:18) - 104 NE Trust - Land Trust Documents from Miami-Dade County …" at bounding box center [364, 325] width 276 height 8
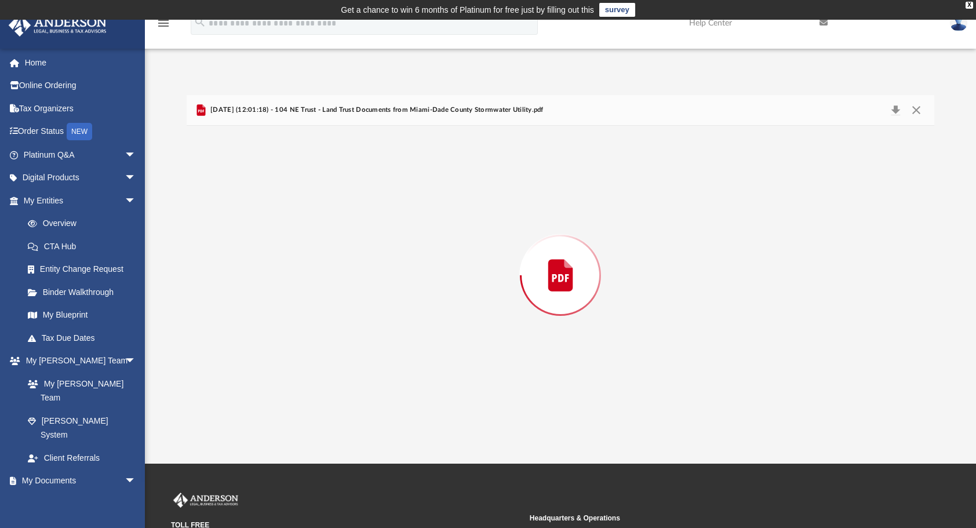
click at [365, 322] on div "Preview" at bounding box center [561, 275] width 748 height 299
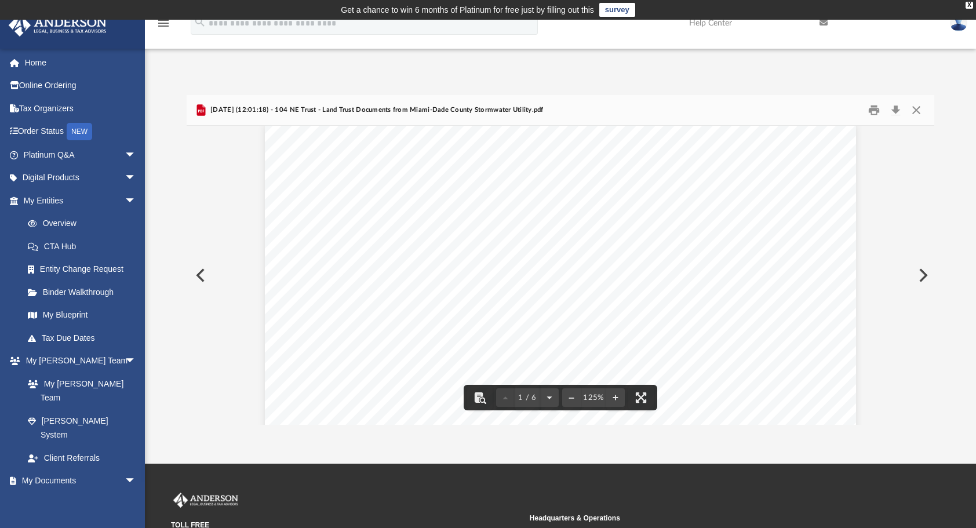
scroll to position [0, 0]
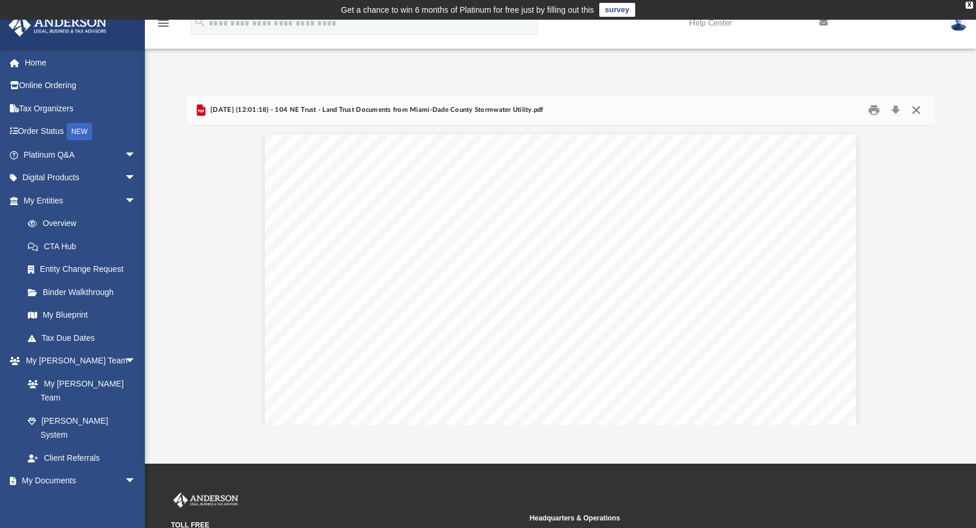
click at [918, 109] on button "Close" at bounding box center [916, 110] width 21 height 18
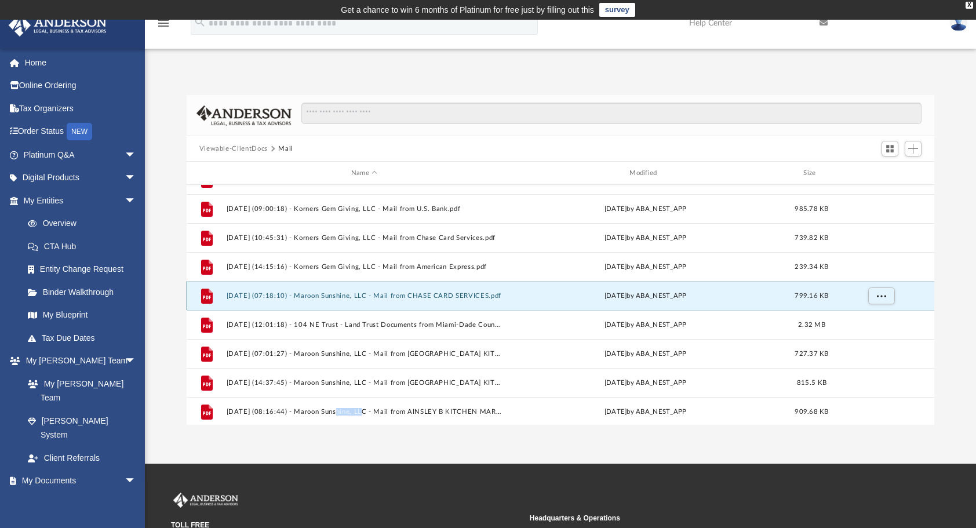
click at [424, 293] on button "[DATE] (07:18:10) - Maroon Sunshine, LLC - Mail from CHASE CARD SERVICES.pdf" at bounding box center [364, 296] width 276 height 8
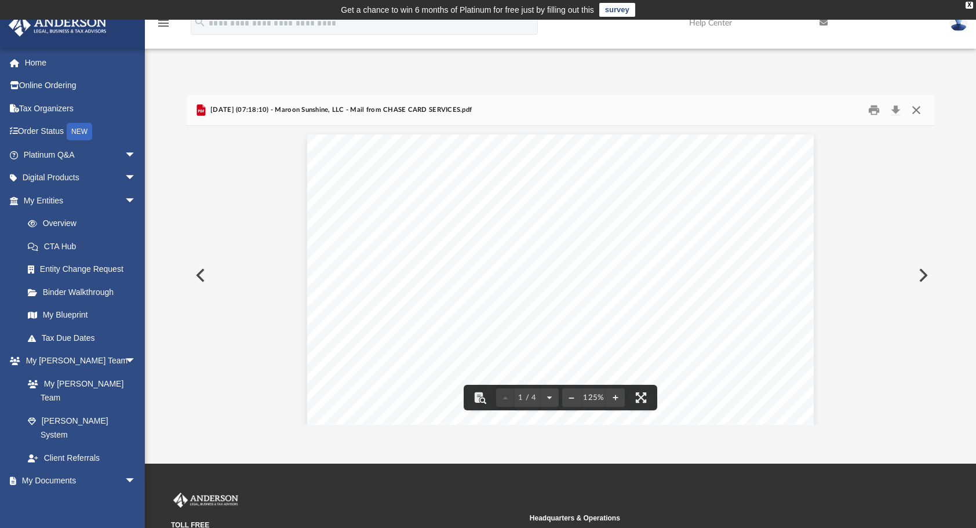
click at [921, 111] on button "Close" at bounding box center [916, 110] width 21 height 18
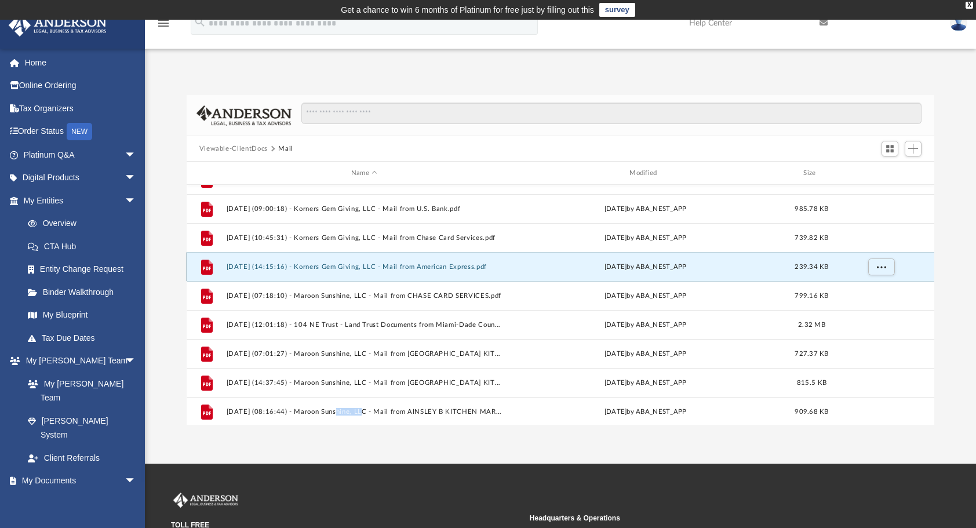
click at [363, 266] on button "[DATE] (14:15:16) - Korners Gem Giving, LLC - Mail from American Express.pdf" at bounding box center [364, 267] width 276 height 8
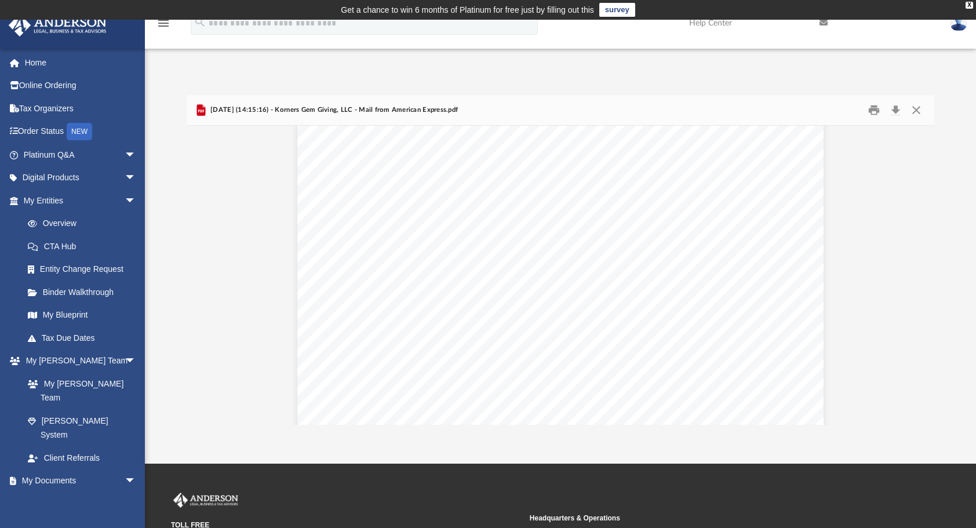
scroll to position [174, 0]
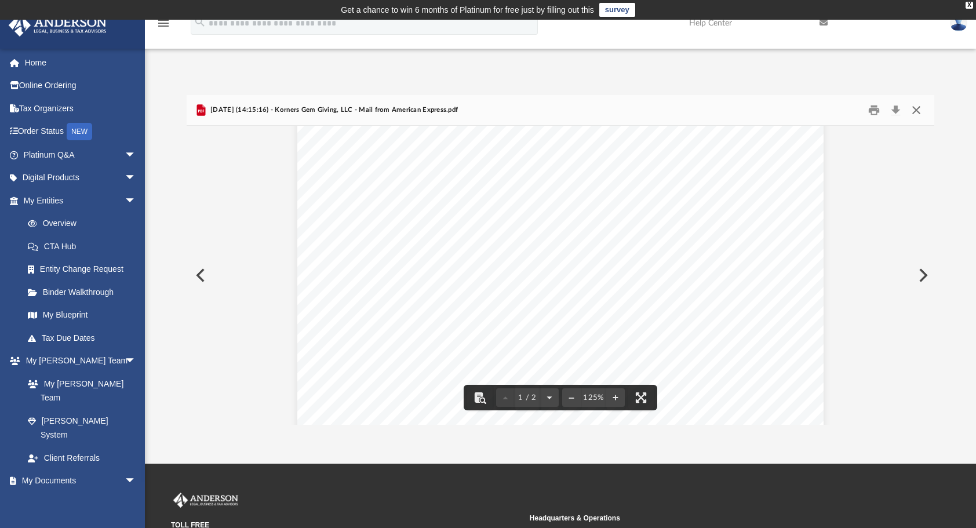
click at [915, 109] on button "Close" at bounding box center [916, 110] width 21 height 18
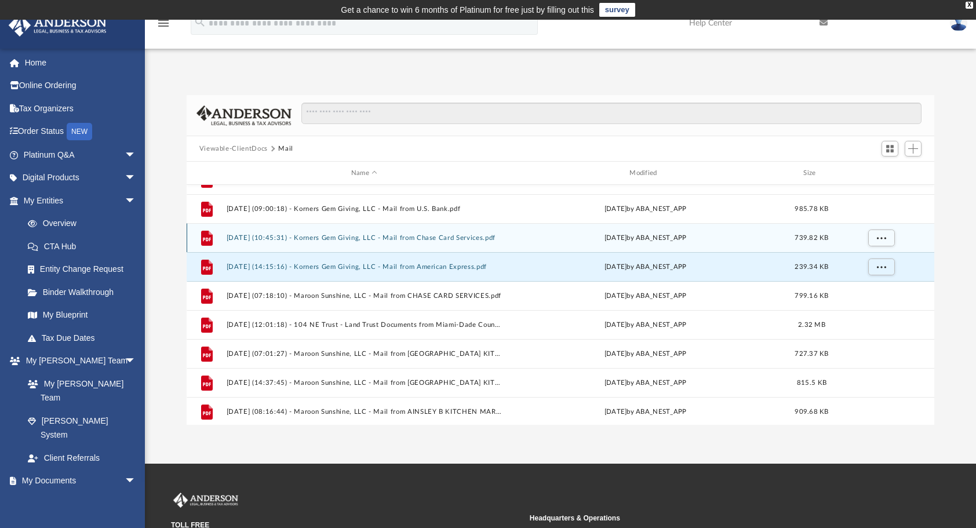
click at [355, 243] on div "File 2025.02.25 (10:45:31) - Korners Gem Giving, LLC - Mail from Chase Card Ser…" at bounding box center [561, 237] width 748 height 29
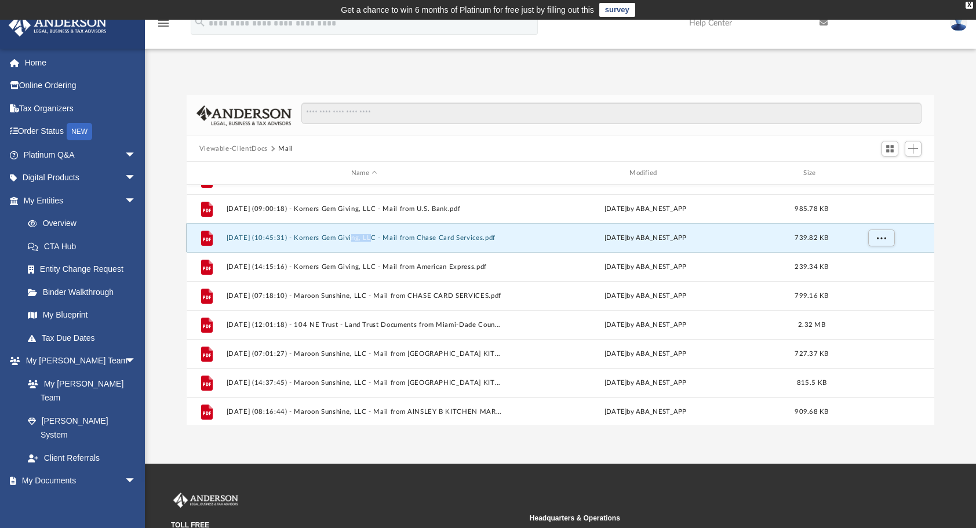
click at [355, 243] on div "File 2025.02.25 (10:45:31) - Korners Gem Giving, LLC - Mail from Chase Card Ser…" at bounding box center [561, 237] width 748 height 29
drag, startPoint x: 355, startPoint y: 243, endPoint x: 299, endPoint y: 239, distance: 55.8
click at [299, 239] on button "[DATE] (10:45:31) - Korners Gem Giving, LLC - Mail from Chase Card Services.pdf" at bounding box center [364, 238] width 276 height 8
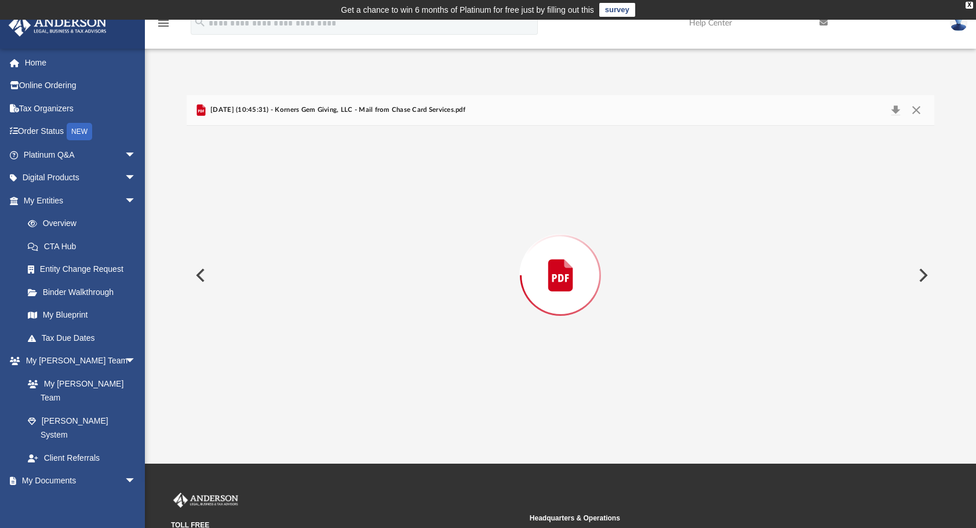
click at [299, 239] on div "Preview" at bounding box center [561, 275] width 748 height 299
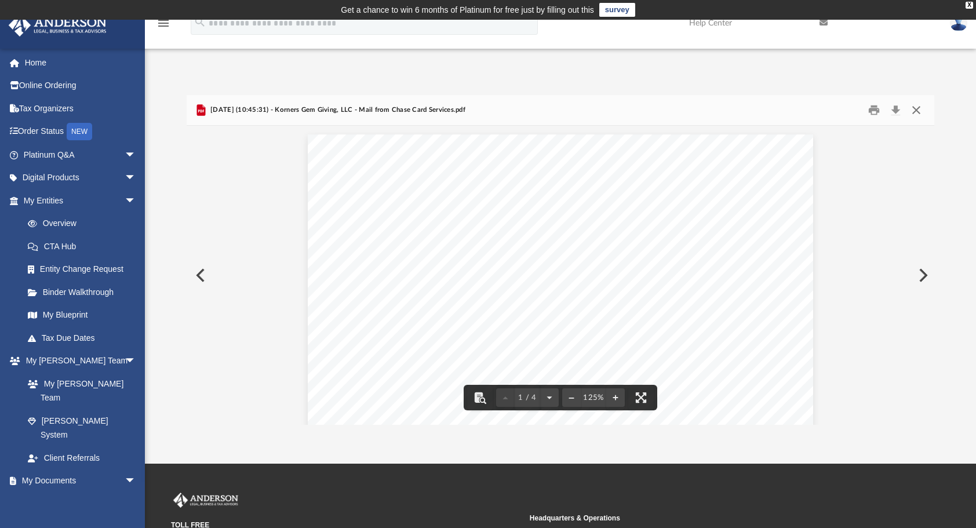
click at [919, 111] on button "Close" at bounding box center [916, 110] width 21 height 18
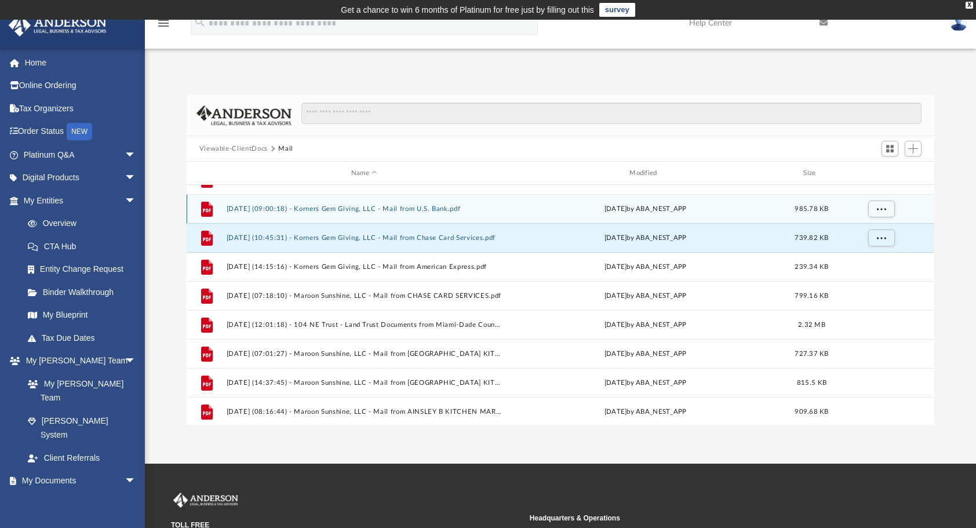
click at [288, 213] on div "File 2025.02.20 (09:00:18) - Korners Gem Giving, LLC - Mail from U.S. Bank.pdf …" at bounding box center [561, 208] width 748 height 29
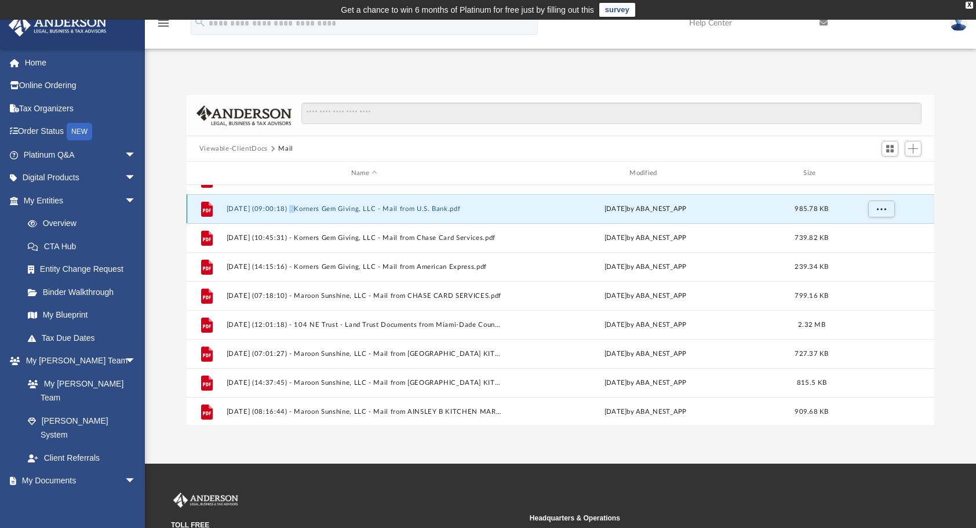
click at [288, 213] on div "File 2025.02.20 (09:00:18) - Korners Gem Giving, LLC - Mail from U.S. Bank.pdf …" at bounding box center [561, 208] width 748 height 29
drag, startPoint x: 288, startPoint y: 213, endPoint x: 312, endPoint y: 209, distance: 24.7
click at [312, 209] on button "[DATE] (09:00:18) - Korners Gem Giving, LLC - Mail from U.S. Bank.pdf" at bounding box center [364, 209] width 276 height 8
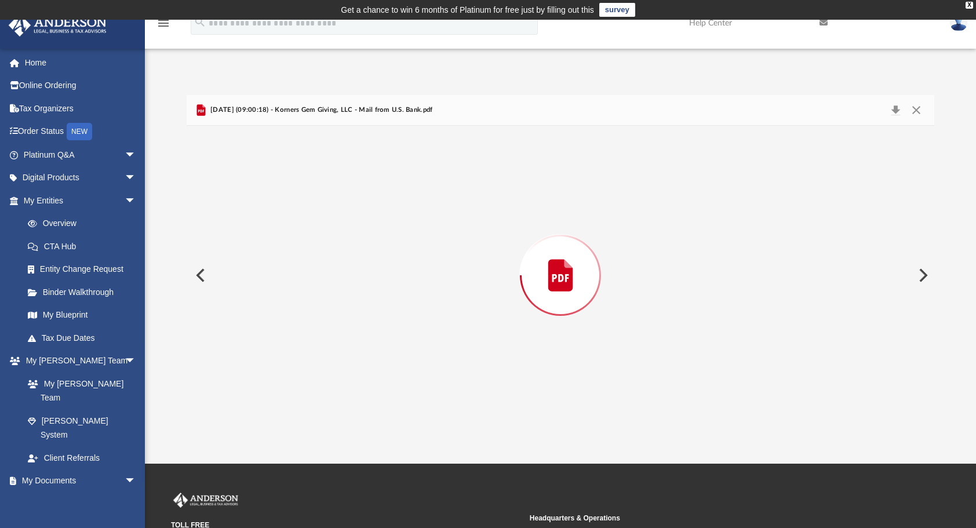
click at [312, 209] on div "Preview" at bounding box center [561, 275] width 748 height 299
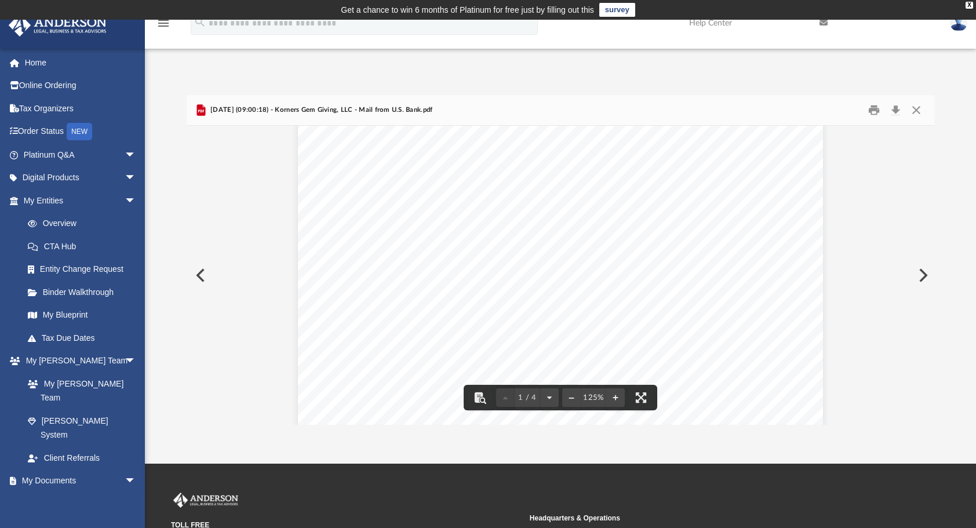
scroll to position [116, 0]
click at [920, 108] on button "Close" at bounding box center [916, 110] width 21 height 18
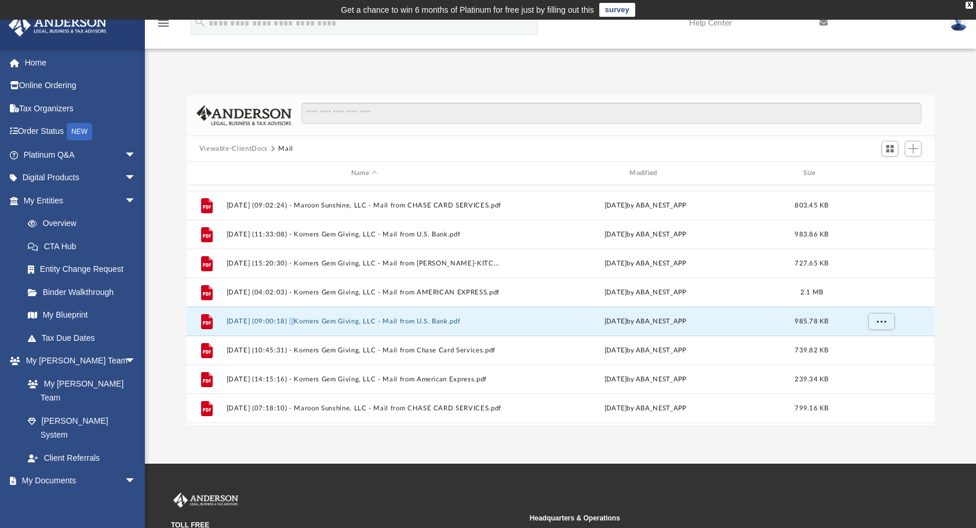
scroll to position [541, 0]
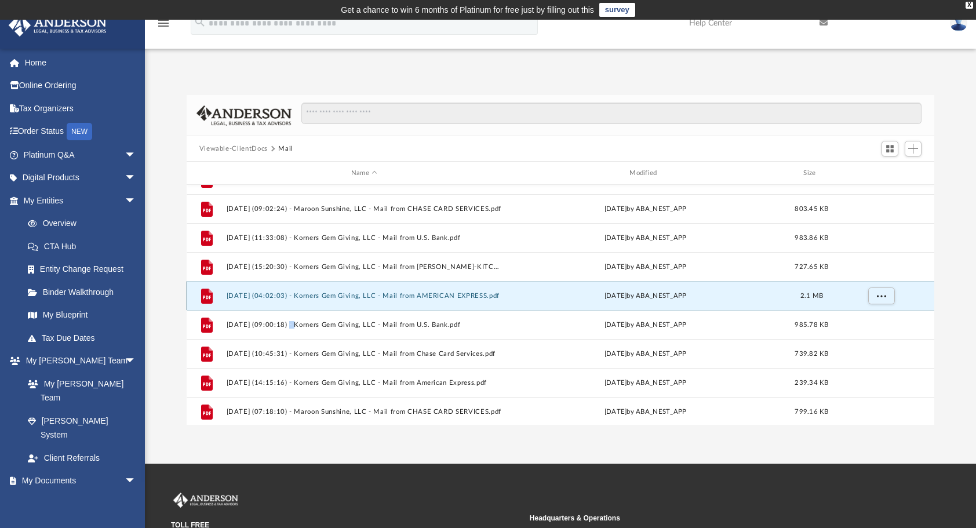
click at [319, 297] on button "[DATE] (04:02:03) - Korners Gem Giving, LLC - Mail from AMERICAN EXPRESS.pdf" at bounding box center [364, 296] width 276 height 8
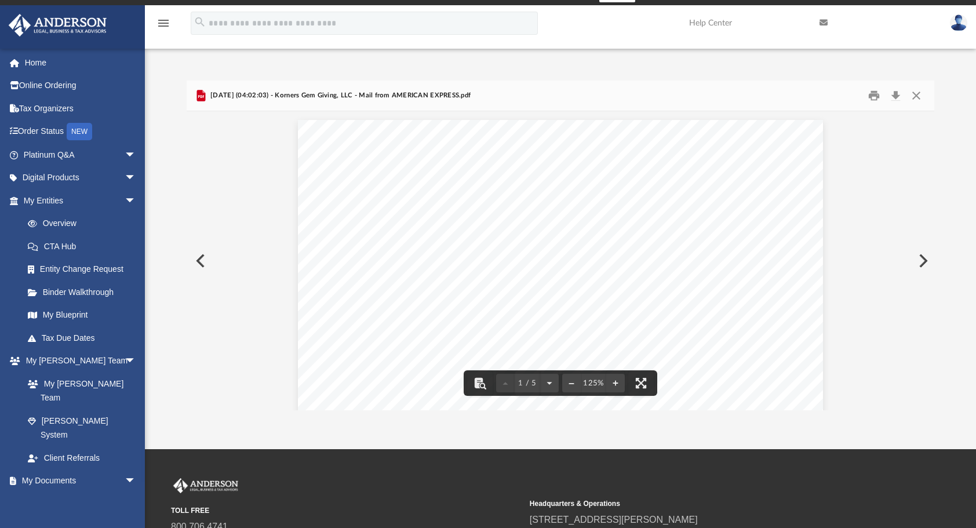
scroll to position [0, 0]
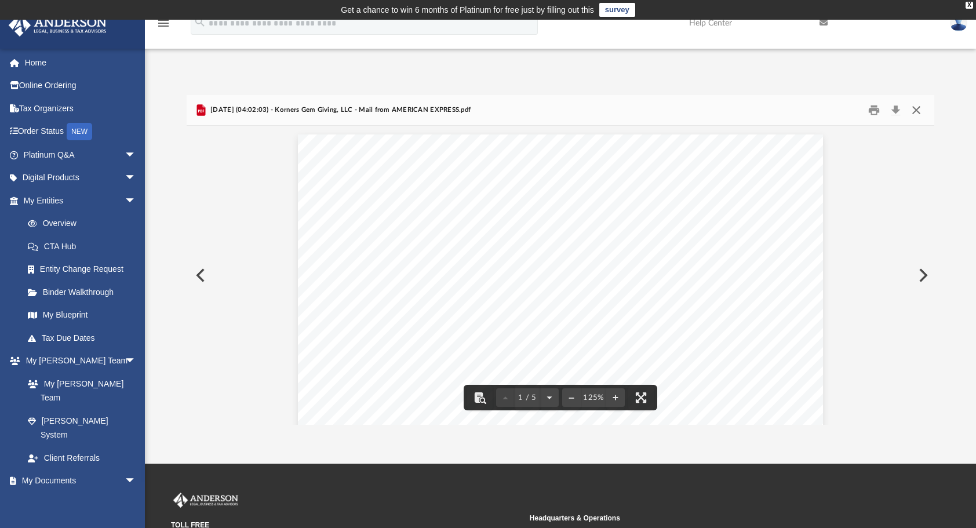
click at [917, 111] on button "Close" at bounding box center [916, 110] width 21 height 18
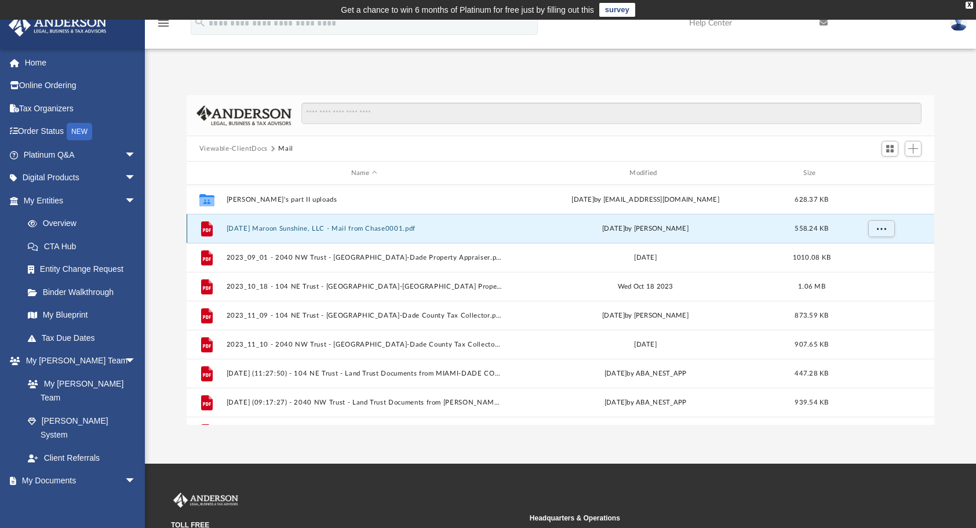
click at [286, 226] on button "[DATE] Maroon Sunshine, LLC - Mail from Chase0001.pdf" at bounding box center [364, 229] width 276 height 8
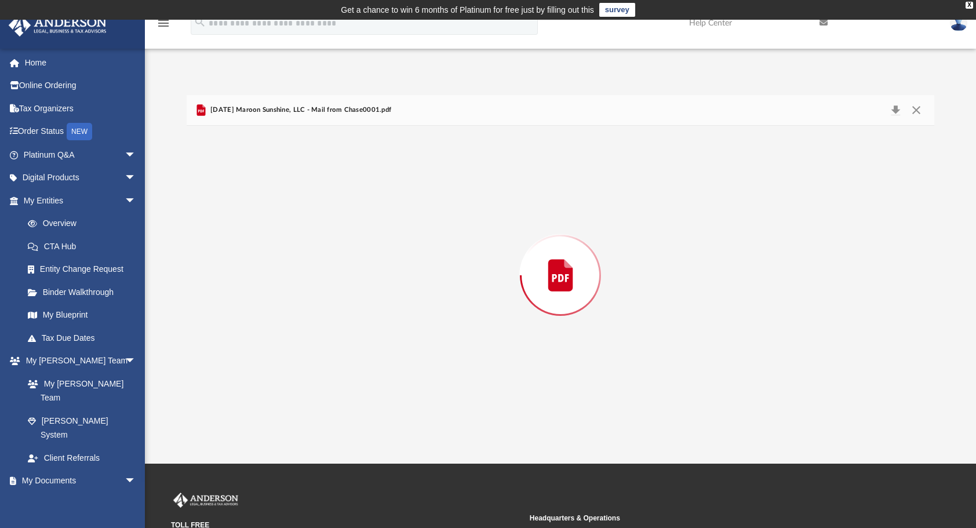
click at [286, 226] on div "Preview" at bounding box center [561, 275] width 748 height 299
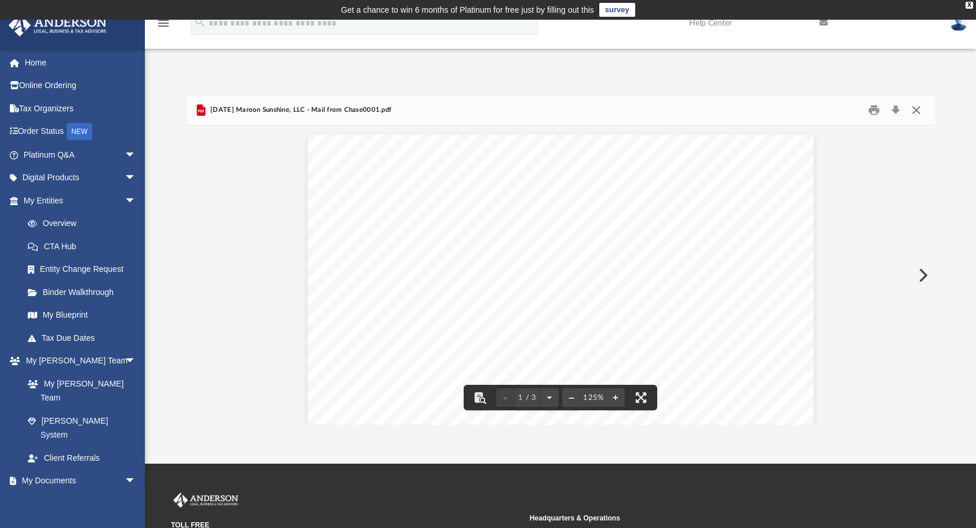
click at [918, 109] on button "Close" at bounding box center [916, 110] width 21 height 18
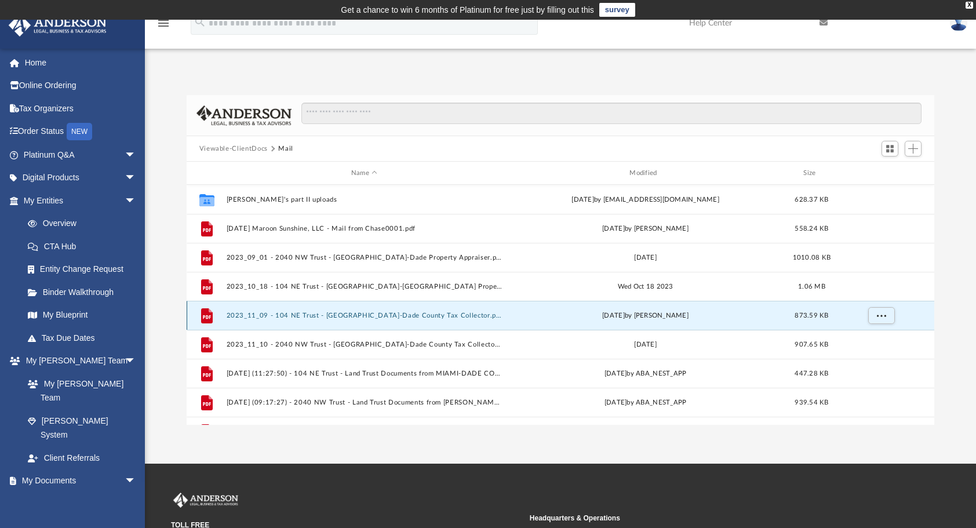
click at [317, 317] on button "2023_11_09 - 104 NE Trust - [GEOGRAPHIC_DATA]-Dade County Tax Collector.pdf" at bounding box center [364, 316] width 276 height 8
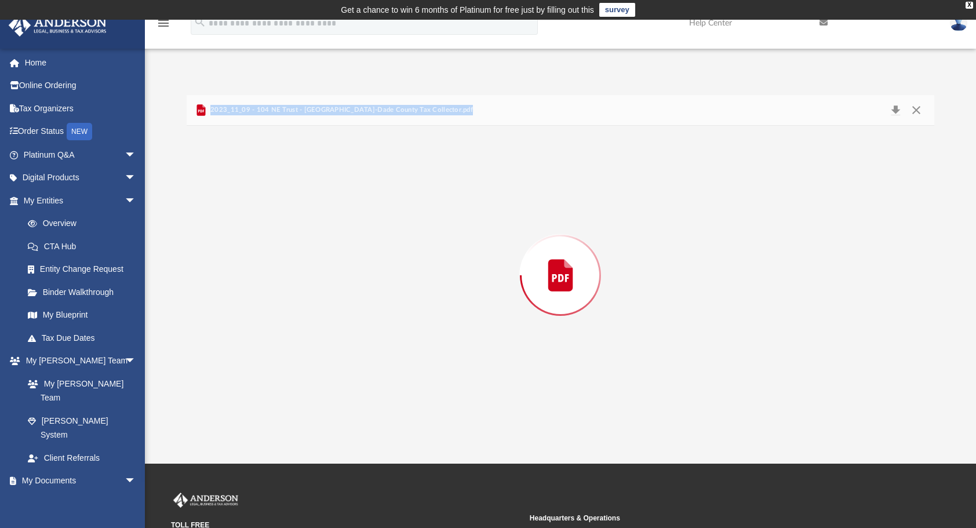
click at [317, 317] on div "Preview" at bounding box center [561, 275] width 748 height 299
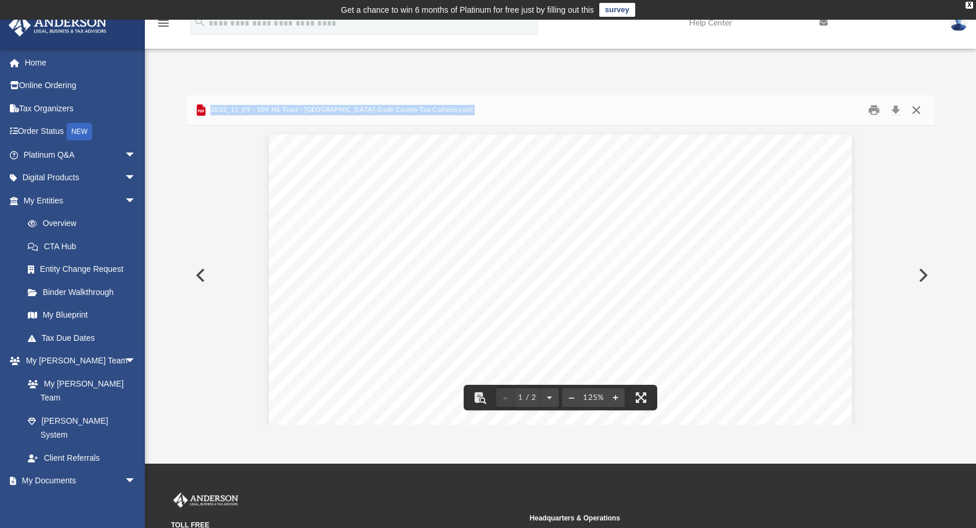
click at [917, 109] on button "Close" at bounding box center [916, 110] width 21 height 18
